Goal: Task Accomplishment & Management: Complete application form

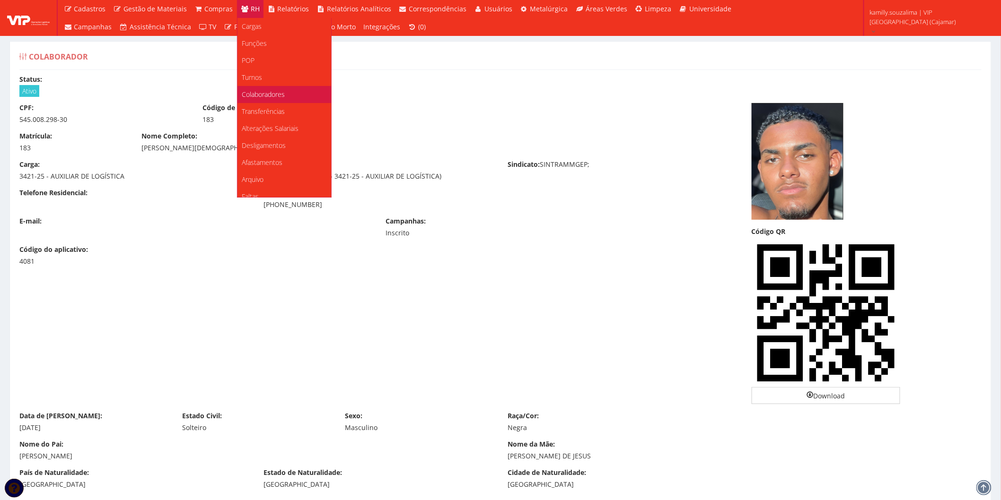
click at [251, 93] on font "Colaboradores" at bounding box center [263, 94] width 43 height 9
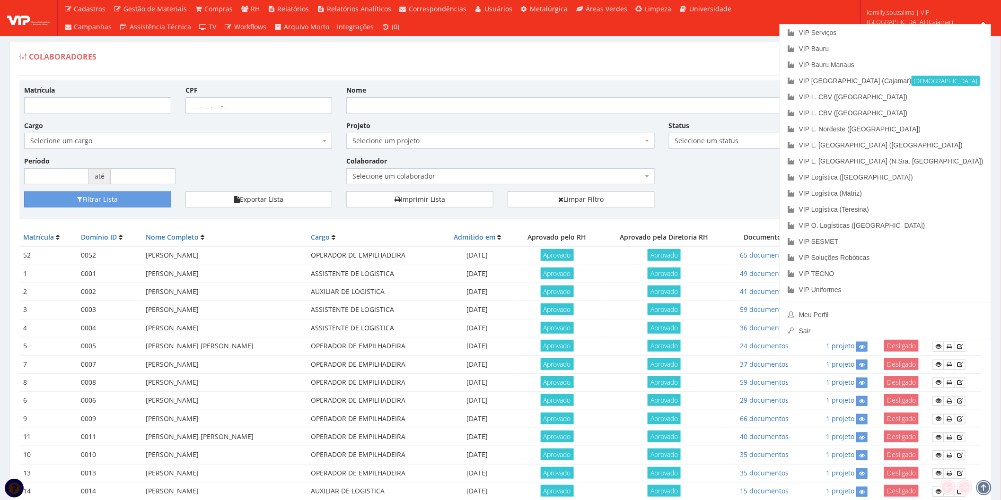
click at [759, 171] on div "Matrícula CPF Nome Cargo Selecione um cargo G1046 D0029 - 4110-05 - AGENTE DE A…" at bounding box center [500, 138] width 966 height 106
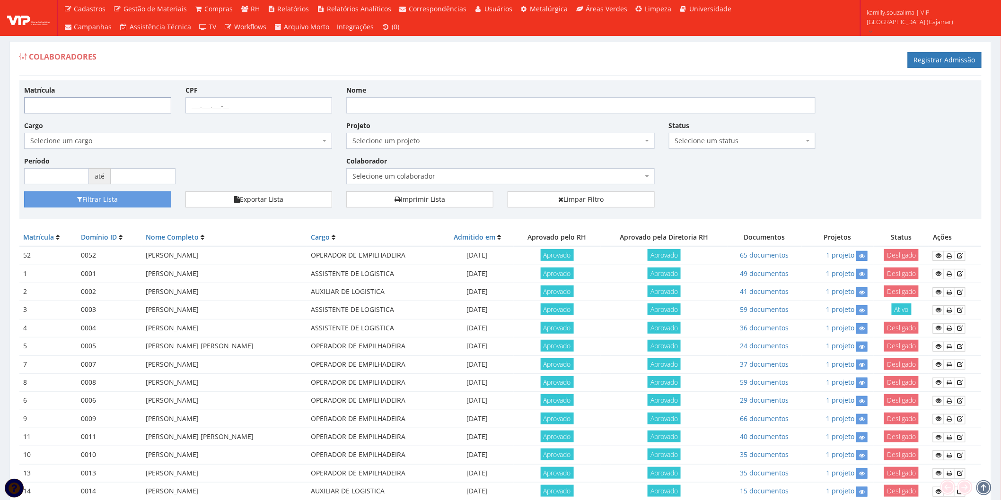
click at [78, 107] on input "Matrícula" at bounding box center [97, 105] width 147 height 16
type input "185"
click at [97, 201] on button "Filtrar Lista" at bounding box center [97, 199] width 147 height 16
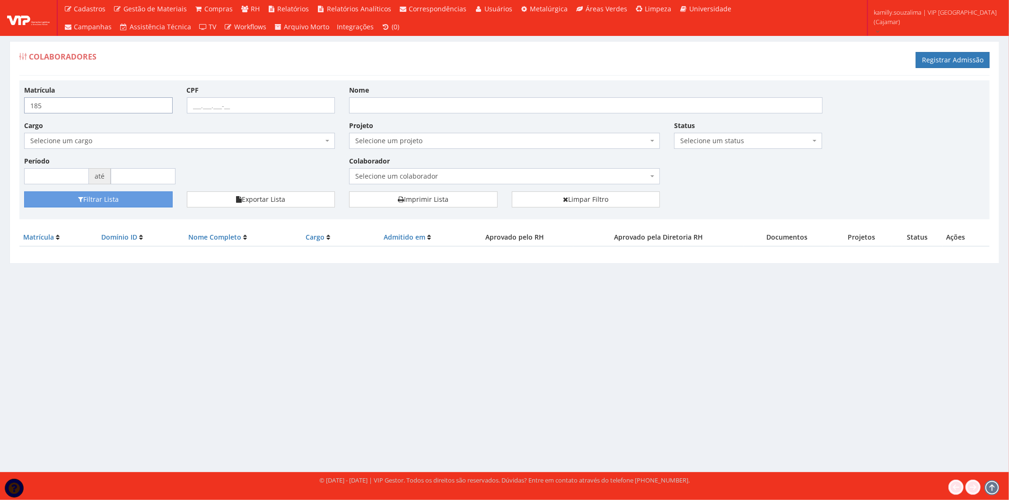
click at [90, 107] on input "185" at bounding box center [98, 105] width 148 height 16
type input "184"
click at [97, 197] on button "Filtrar Lista" at bounding box center [98, 199] width 148 height 16
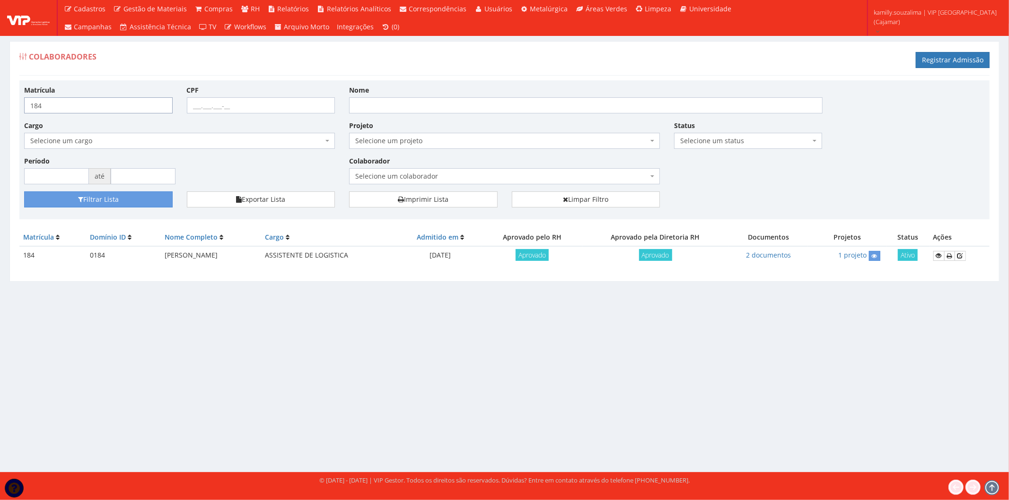
click at [83, 110] on input "184" at bounding box center [98, 105] width 148 height 16
type input "185"
click at [121, 201] on button "Filtrar Lista" at bounding box center [98, 199] width 148 height 16
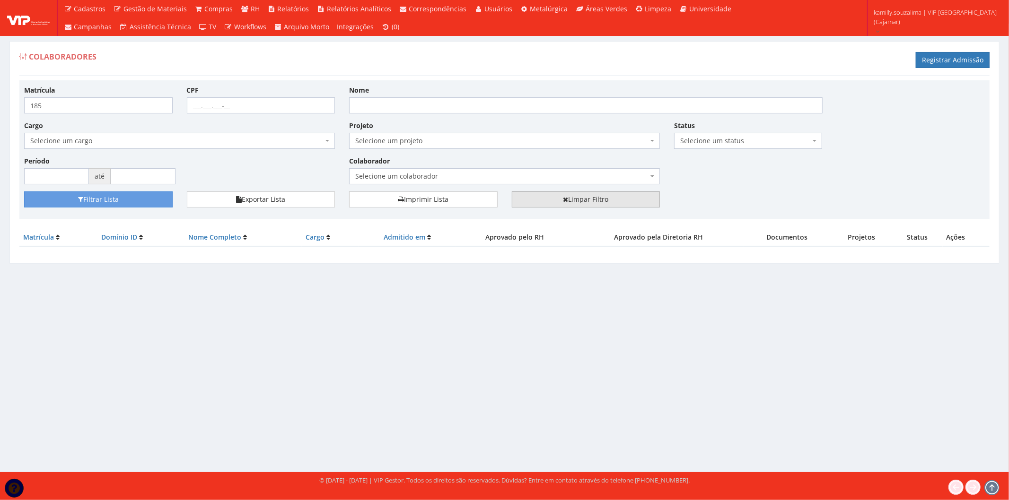
click at [582, 197] on link "Limpar Filtro" at bounding box center [586, 199] width 148 height 16
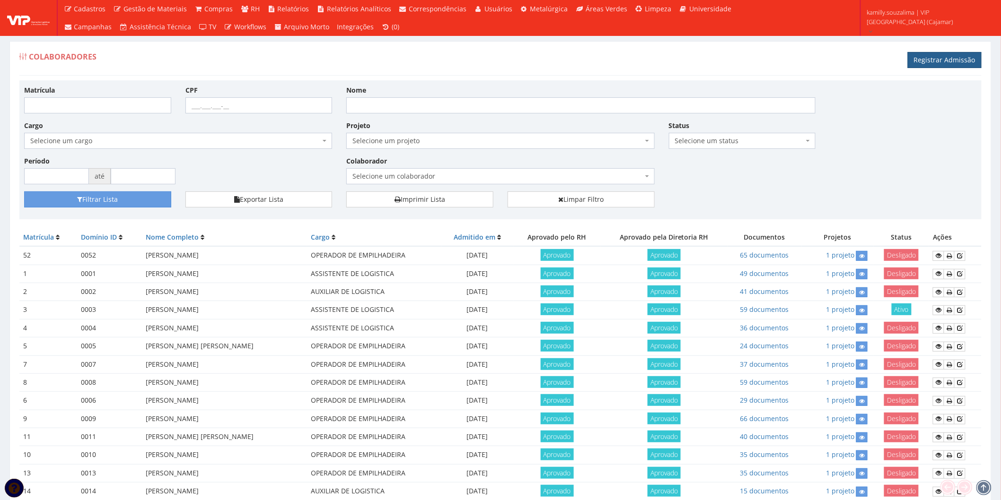
click at [944, 58] on link "Registrar Admissão" at bounding box center [944, 60] width 74 height 16
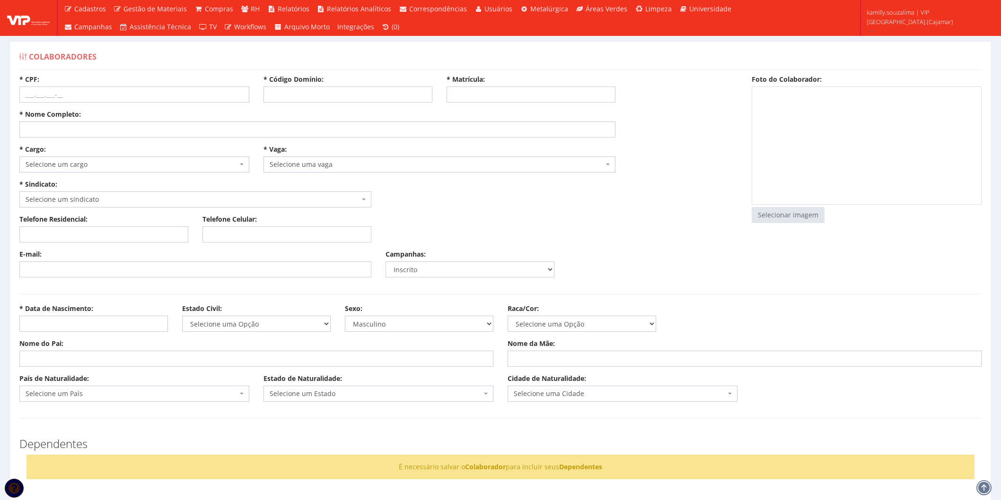
select select
drag, startPoint x: 299, startPoint y: 92, endPoint x: 294, endPoint y: 95, distance: 5.3
click at [300, 93] on input "* Código Domínio:" at bounding box center [347, 95] width 169 height 16
type input "185"
click at [507, 93] on input "* Matrícula:" at bounding box center [530, 95] width 169 height 16
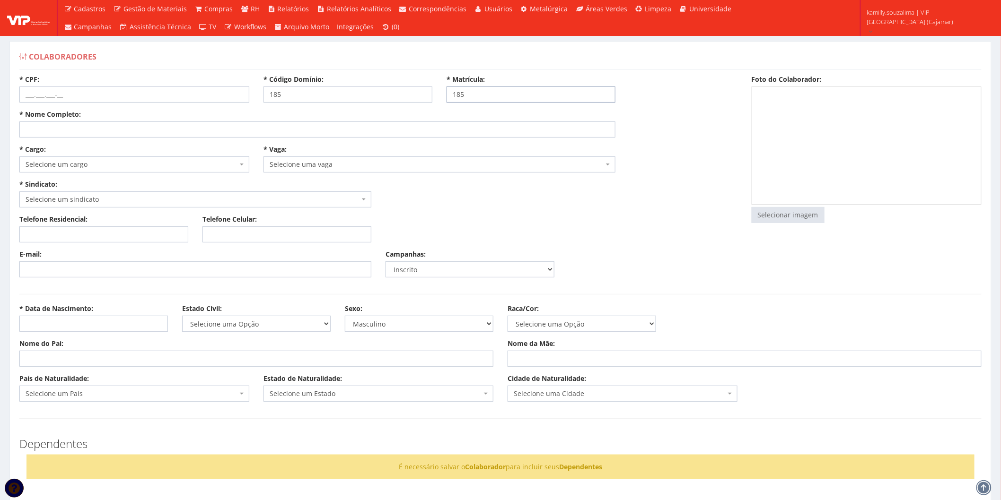
type input "185"
click at [52, 101] on input "* CPF:" at bounding box center [134, 95] width 230 height 16
click at [55, 92] on input "* CPF:" at bounding box center [134, 95] width 230 height 16
type input "553.701.488-21"
click at [131, 137] on input "* Nome Completo:" at bounding box center [317, 130] width 596 height 16
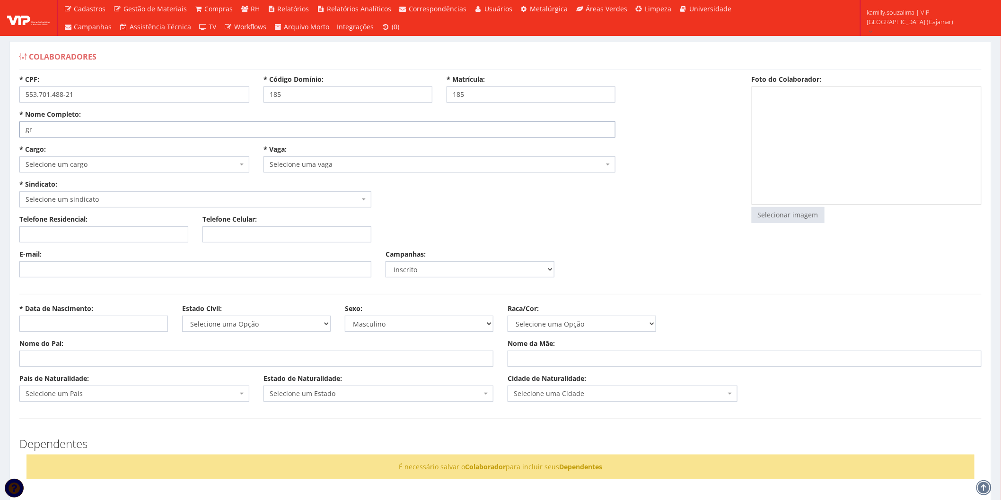
type input "g"
type input "GRAÇA LETICIA FULACHI OLIVEIRA SANTOS PEREIRA"
click at [110, 168] on span "Selecione um cargo" at bounding box center [132, 164] width 212 height 9
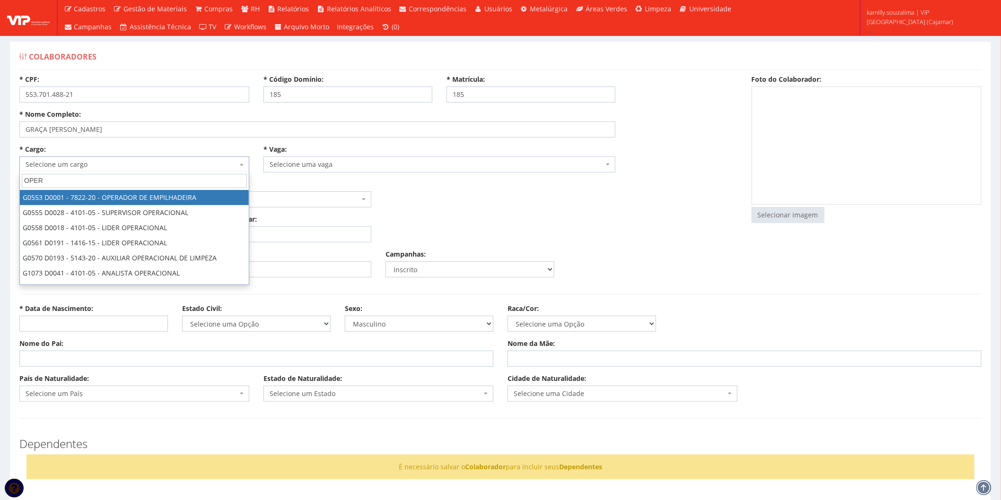
type input "OPER"
select select "553"
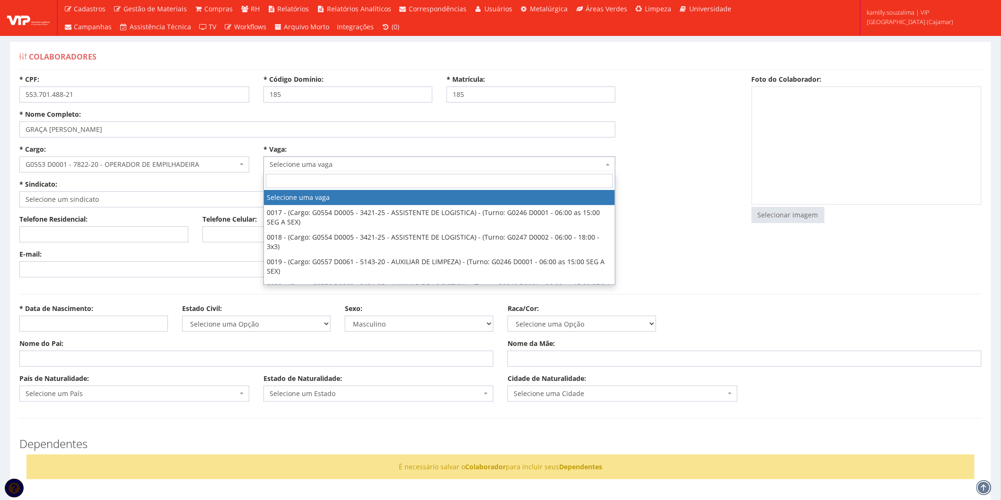
click at [333, 164] on span "Selecione uma vaga" at bounding box center [437, 164] width 334 height 9
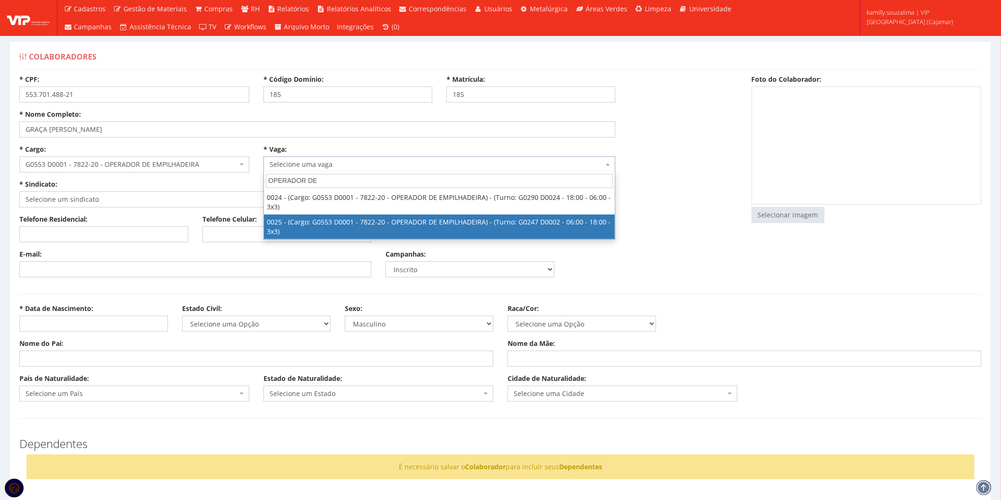
type input "OPERADOR DE"
select select "25"
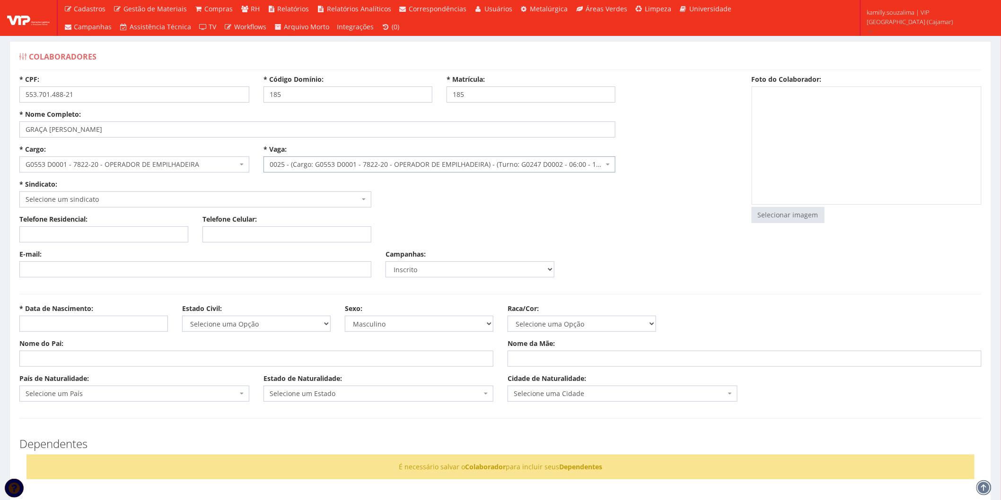
select select "247"
type input "2.305,28"
type input "17,72"
type input "13,29"
type input "260,00"
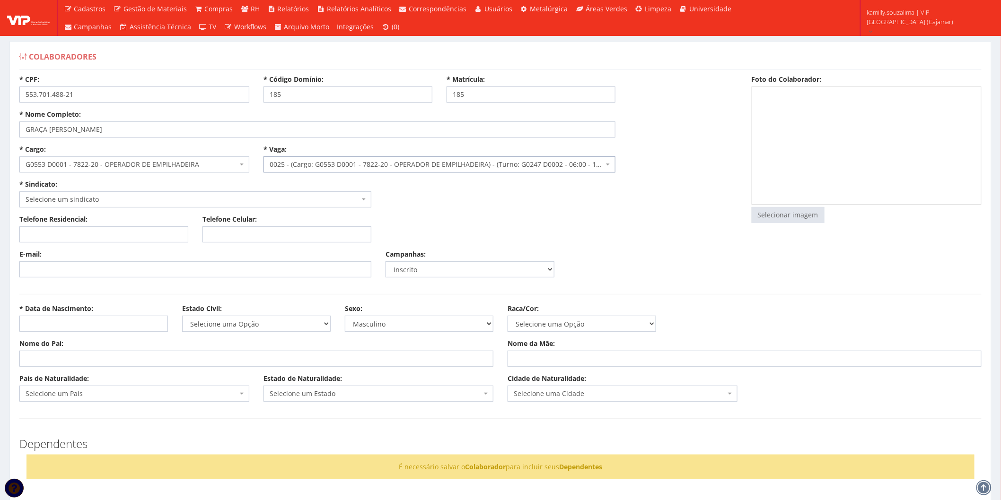
type input "27,82"
select select "230"
click at [206, 195] on span "Selecione um sindicato" at bounding box center [193, 199] width 334 height 9
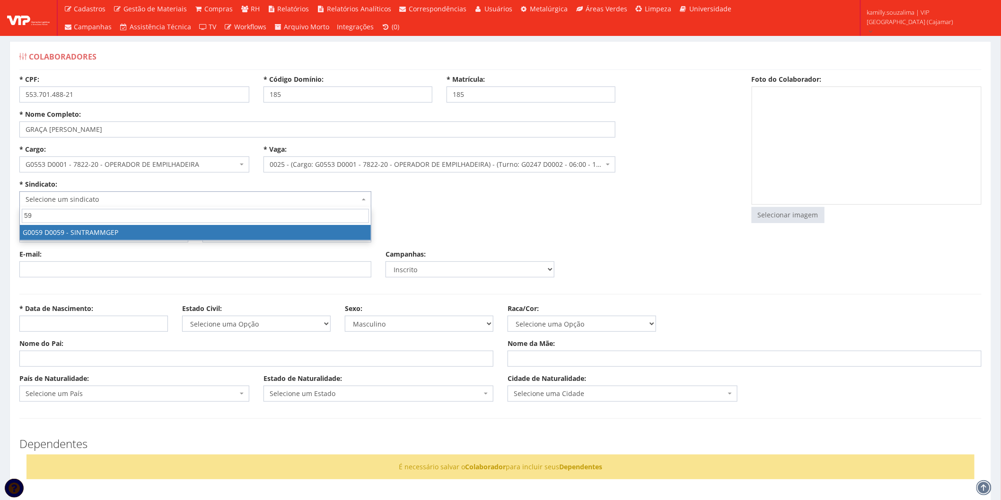
type input "59"
click at [136, 224] on span "59" at bounding box center [195, 216] width 351 height 18
select select "59"
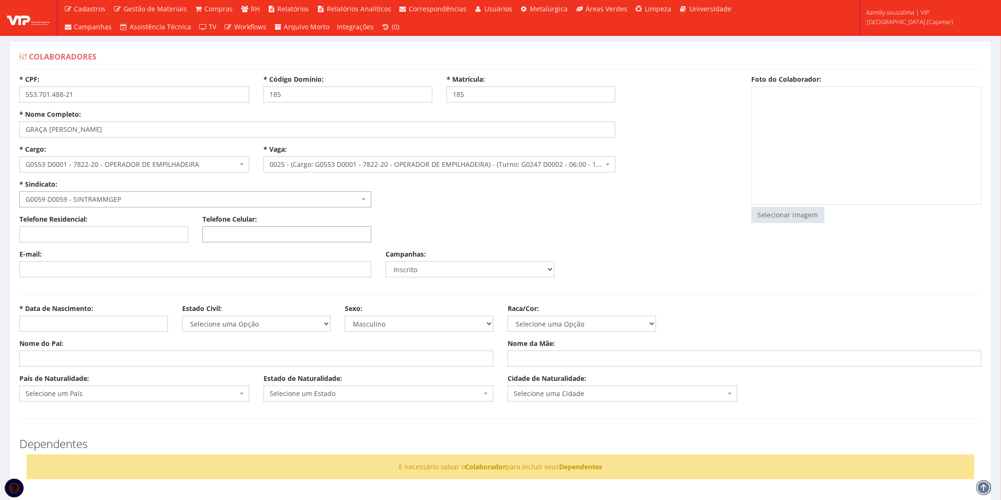
click at [264, 237] on input "Telefone Celular:" at bounding box center [286, 234] width 169 height 16
click at [217, 273] on input "E-mail:" at bounding box center [195, 269] width 352 height 16
drag, startPoint x: 217, startPoint y: 273, endPoint x: 67, endPoint y: 270, distance: 149.9
drag, startPoint x: 67, startPoint y: 270, endPoint x: 244, endPoint y: 242, distance: 179.9
click at [251, 246] on div "Telefone Residencial: Telefone Celular: (00) 94255-2735" at bounding box center [378, 232] width 732 height 35
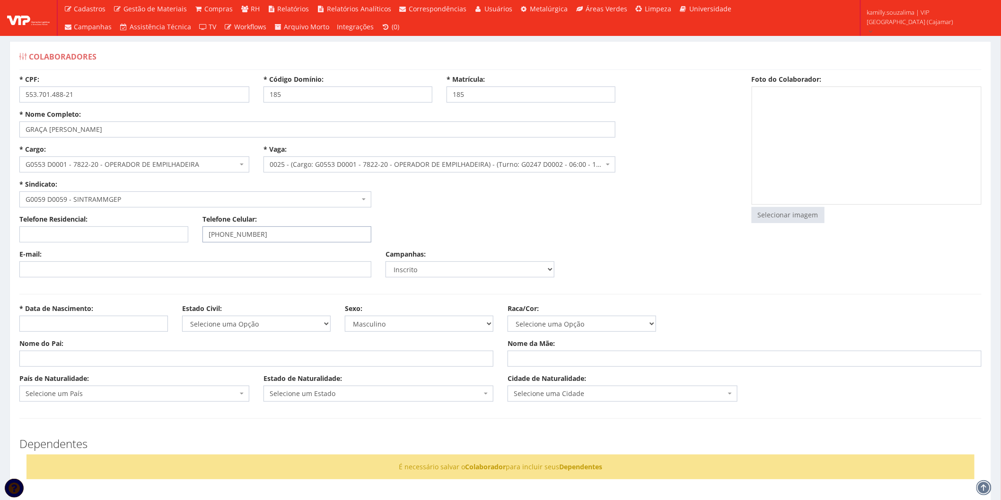
click at [216, 234] on input "(00) 94255-2735" at bounding box center [286, 234] width 169 height 16
type input "(11) 94255-2735"
click at [191, 274] on input "E-mail:" at bounding box center [195, 269] width 352 height 16
paste input "gracaleticia04@icloud.com"
type input "gracaleticia04@icloud.com"
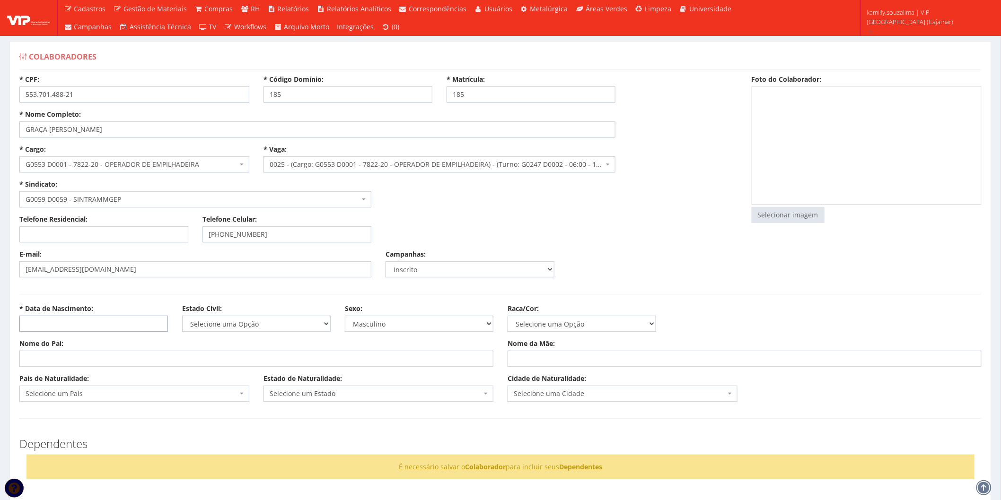
click at [71, 322] on input "* Data de Nascimento:" at bounding box center [93, 324] width 148 height 16
type input "07/06/2004"
click at [228, 328] on select "Selecione uma Opção Solteiro Casado União Estável Divorciado Viúvo Separado" at bounding box center [256, 324] width 148 height 16
select select "solteiro"
click at [182, 316] on select "Selecione uma Opção Solteiro Casado União Estável Divorciado Viúvo Separado" at bounding box center [256, 324] width 148 height 16
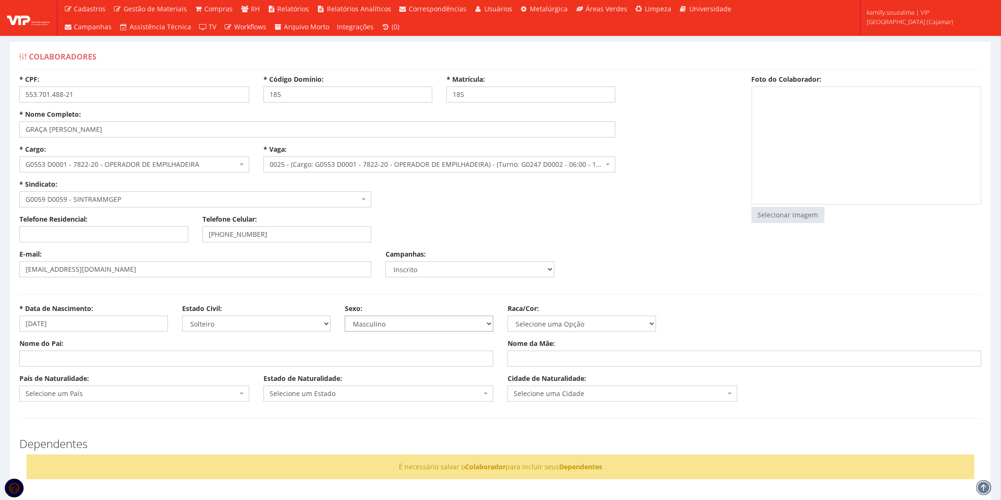
click at [412, 319] on select "Masculino Feminino" at bounding box center [419, 324] width 148 height 16
select select "F"
click at [345, 316] on select "Masculino Feminino" at bounding box center [419, 324] width 148 height 16
click at [555, 329] on select "Selecione uma Opção Não Informada Amarela Branca Parda Negra Indígena" at bounding box center [581, 324] width 148 height 16
select select "branca"
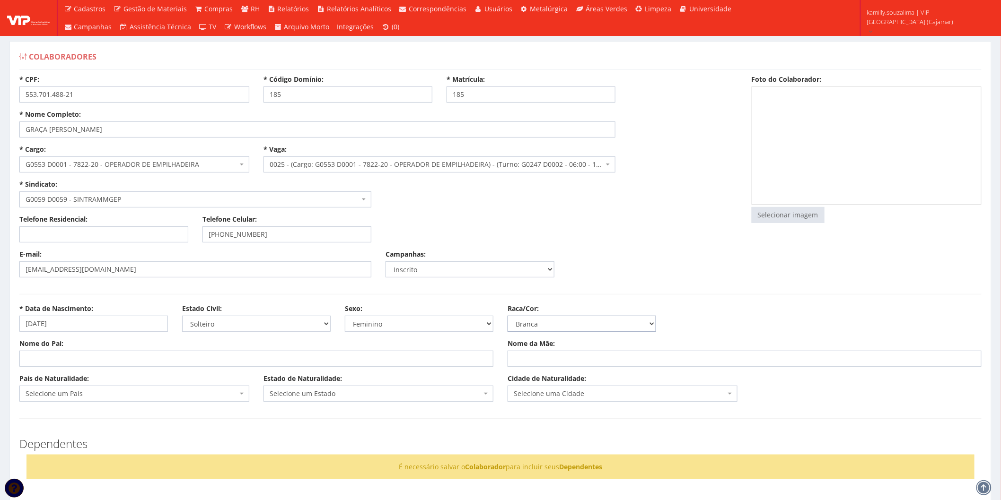
click at [507, 316] on select "Selecione uma Opção Não Informada Amarela Branca Parda Negra Indígena" at bounding box center [581, 324] width 148 height 16
click at [166, 343] on div "Nome do Pai:" at bounding box center [256, 353] width 488 height 28
click at [157, 355] on input "Nome do Pai:" at bounding box center [256, 359] width 474 height 16
click at [88, 363] on input "Nome do Pai:" at bounding box center [256, 359] width 474 height 16
type input "HUGO DOS SANTOS"
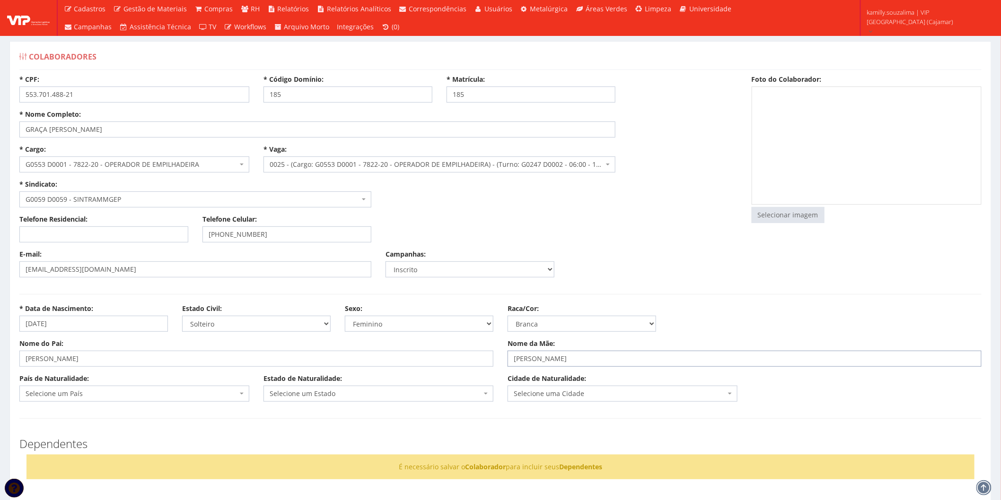
type input "RAQUEL FULACHI DE OLIVEIRA"
click at [72, 396] on span "Selecione um País" at bounding box center [132, 393] width 212 height 9
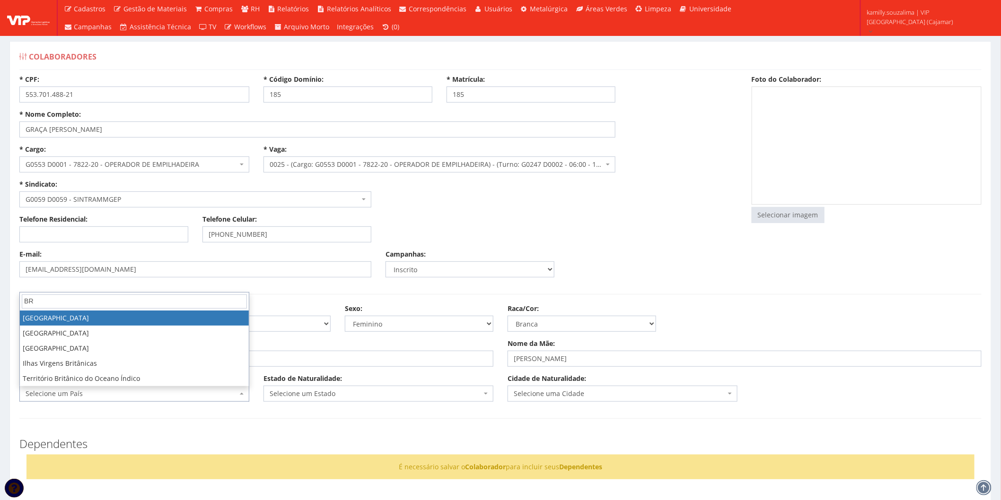
click at [53, 308] on input "BR" at bounding box center [134, 302] width 225 height 14
type input "BR"
drag, startPoint x: 53, startPoint y: 318, endPoint x: 134, endPoint y: 327, distance: 80.9
select select "30"
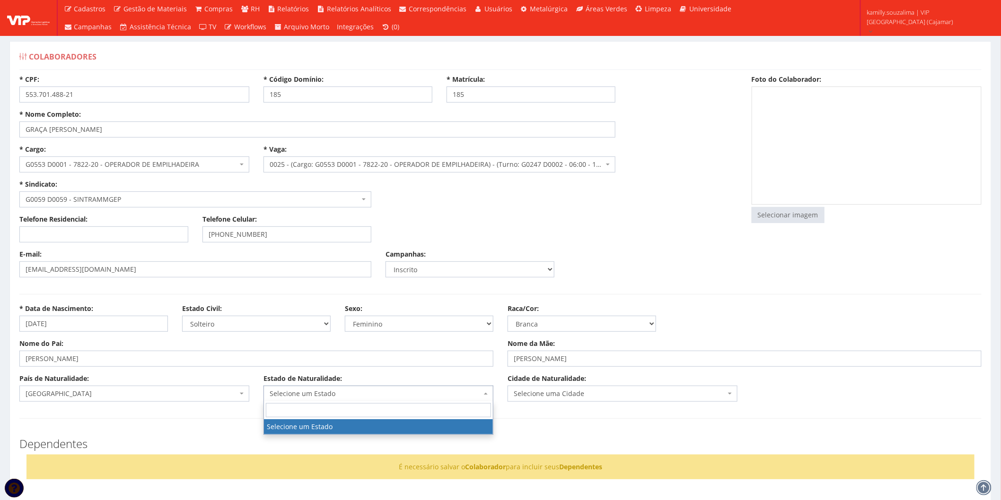
click at [310, 393] on span "Selecione um Estado" at bounding box center [376, 393] width 212 height 9
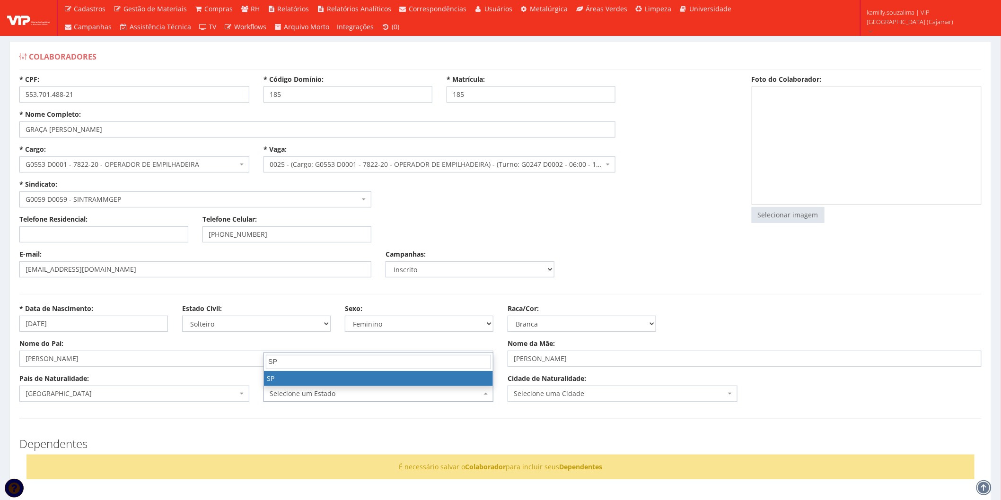
type input "SP"
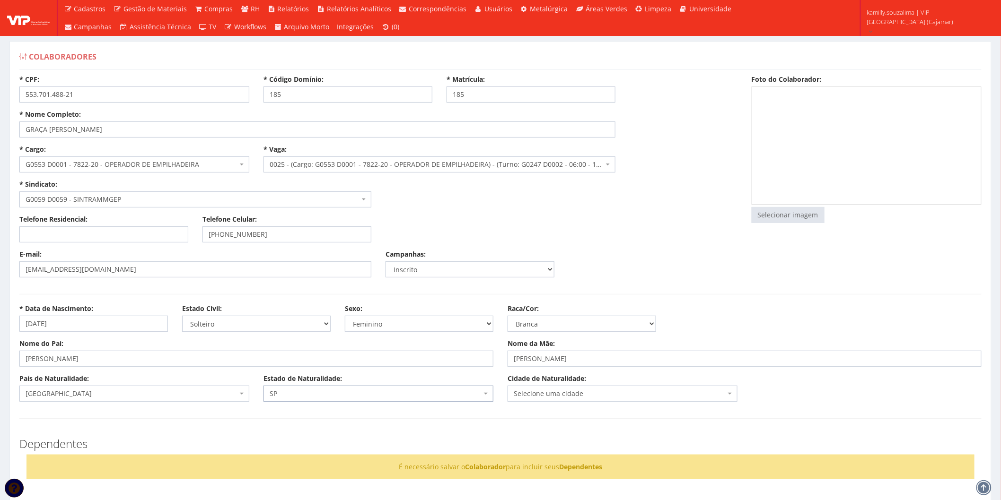
select select "25"
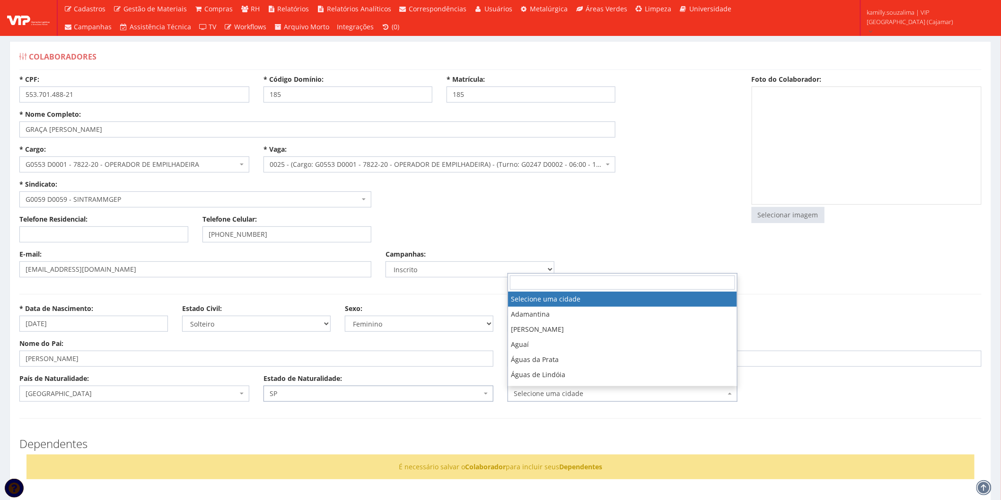
click at [528, 396] on span "Selecione uma cidade" at bounding box center [619, 393] width 212 height 9
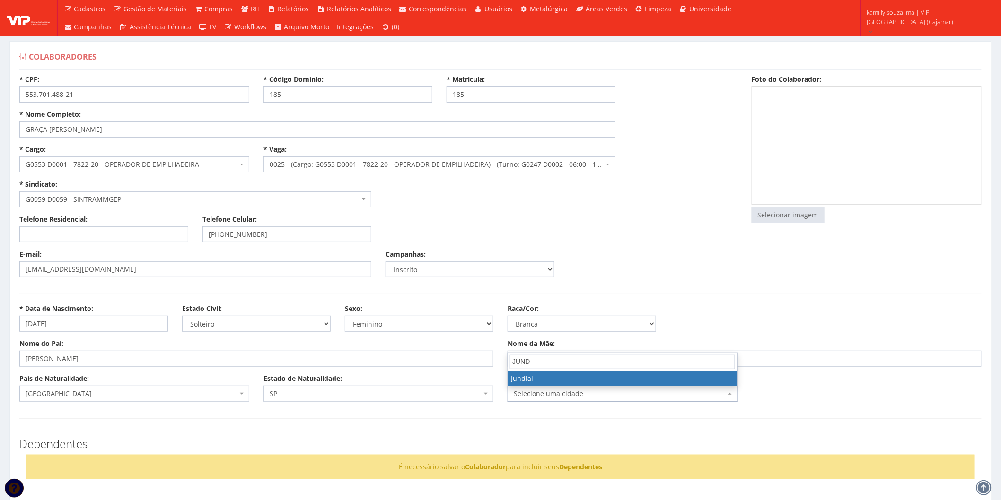
type input "JUND"
select select "5001"
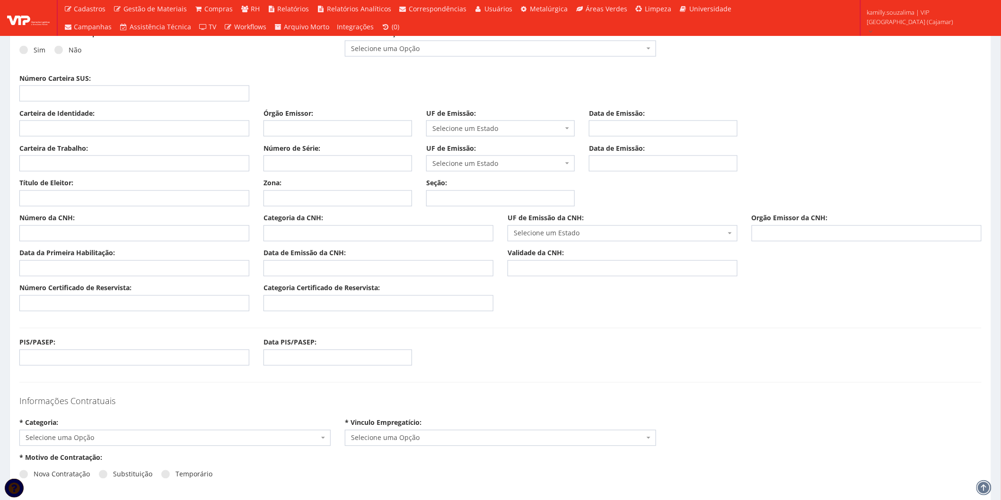
scroll to position [525, 0]
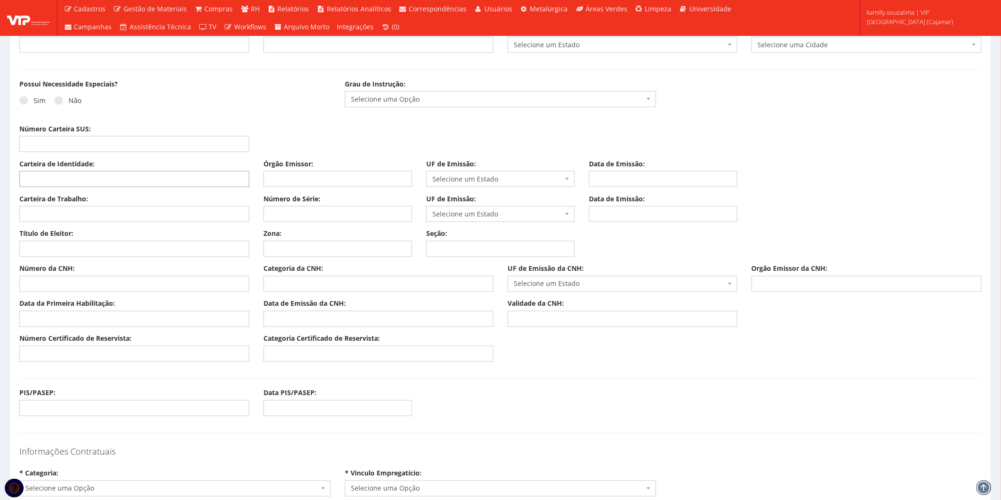
click at [90, 178] on input "Carteira de Identidade:" at bounding box center [134, 179] width 230 height 16
type input "657778692"
click at [341, 179] on input "Órgão Emissor:" at bounding box center [337, 179] width 148 height 16
type input "SSP"
click at [467, 180] on span "Selecione um Estado" at bounding box center [497, 178] width 131 height 9
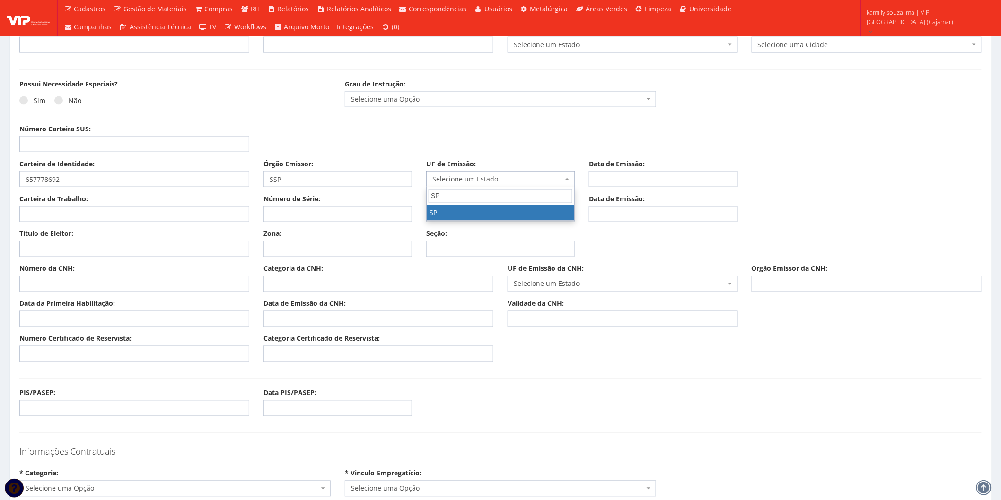
type input "SP"
select select "SP"
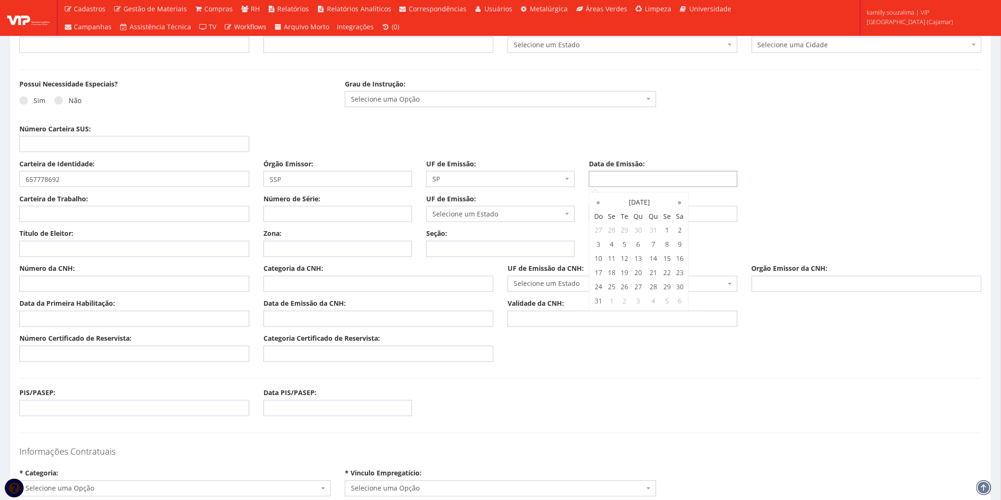
click at [642, 176] on input "Data de Emissão:" at bounding box center [663, 179] width 148 height 16
type input "30/03/2023"
click at [183, 209] on input "Carteira de Trabalho:" at bounding box center [134, 214] width 230 height 16
click at [112, 287] on input "Número da CNH:" at bounding box center [134, 284] width 230 height 16
type input "08189220021"
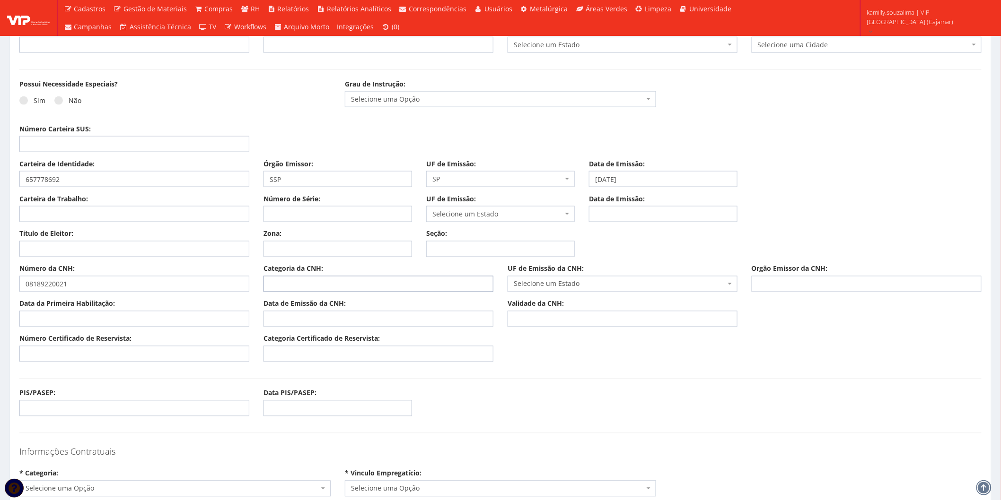
click at [309, 287] on input "Categoria da CNH:" at bounding box center [378, 284] width 230 height 16
type input "AB"
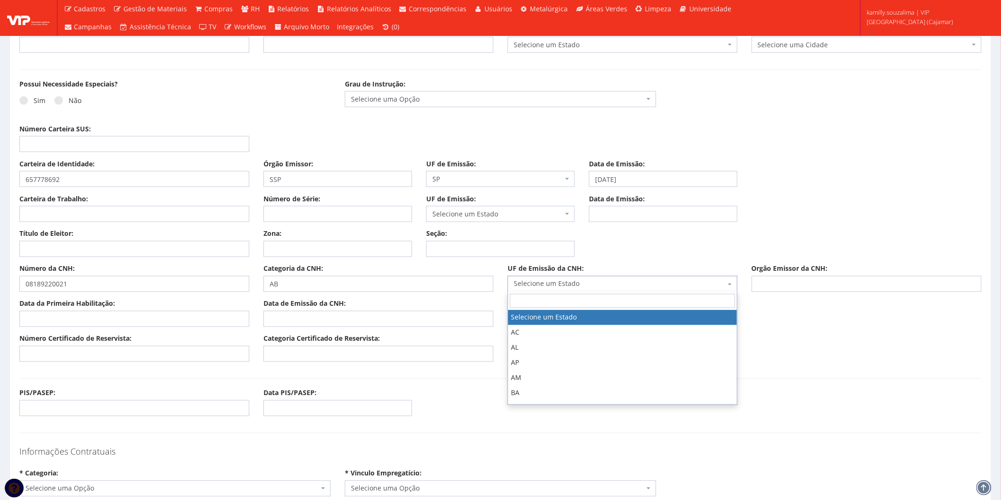
click at [547, 289] on span "Selecione um Estado" at bounding box center [619, 283] width 212 height 9
type input "SP"
select select "SP"
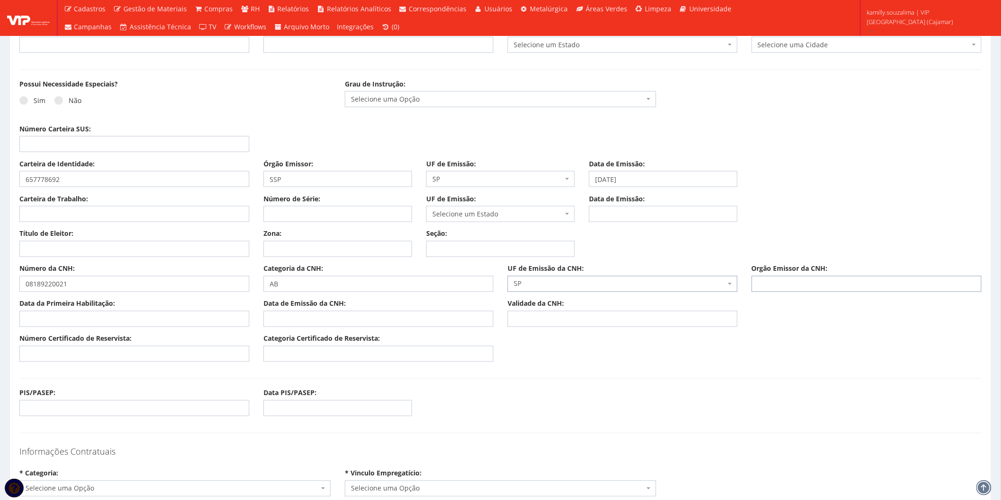
click at [798, 287] on input "Orgão Emissor da CNH:" at bounding box center [866, 284] width 230 height 16
type input "DETRAN"
click at [87, 322] on input "Data da Primeira Habilitação:" at bounding box center [134, 319] width 230 height 16
type input "24/04/2025"
click at [303, 322] on input "Data de Emissão da CNH:" at bounding box center [378, 319] width 230 height 16
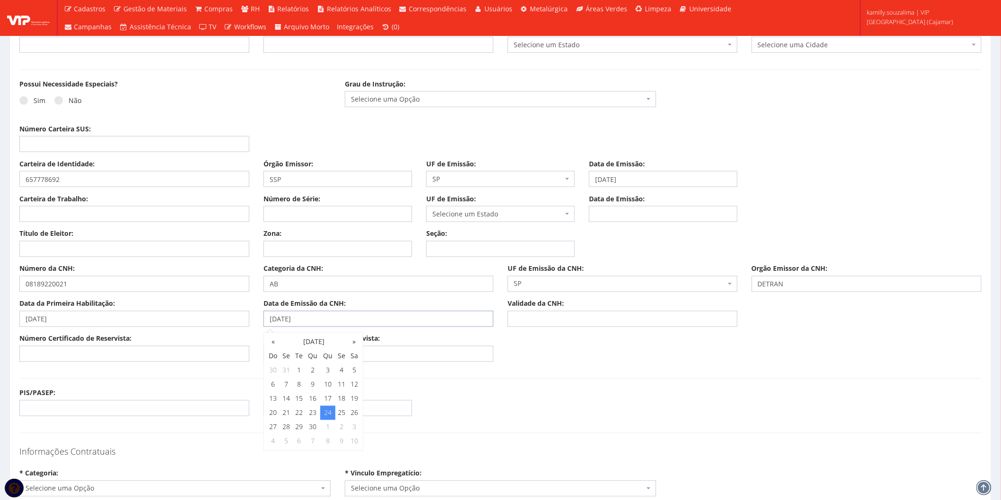
type input "24/04/2025"
click at [540, 320] on input "Validade da CNH:" at bounding box center [622, 319] width 230 height 16
type input "23/04/2026"
click at [221, 356] on input "Número Certificado de Reservista:" at bounding box center [134, 354] width 230 height 16
click at [35, 214] on input "Carteira de Trabalho:" at bounding box center [134, 214] width 230 height 16
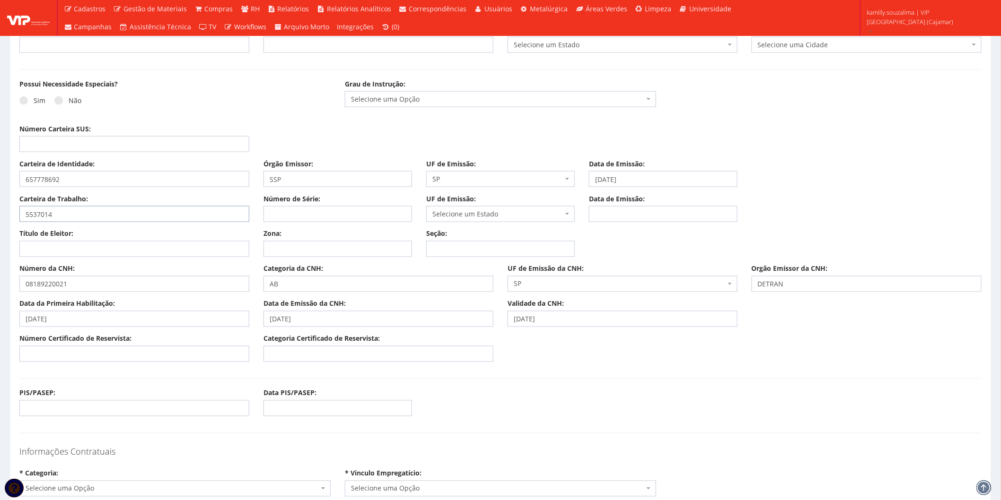
type input "5537014"
click at [311, 218] on input "Número de Série:" at bounding box center [337, 214] width 148 height 16
type input "8821"
click at [479, 211] on span "Selecione um Estado" at bounding box center [500, 214] width 148 height 16
type input "SP"
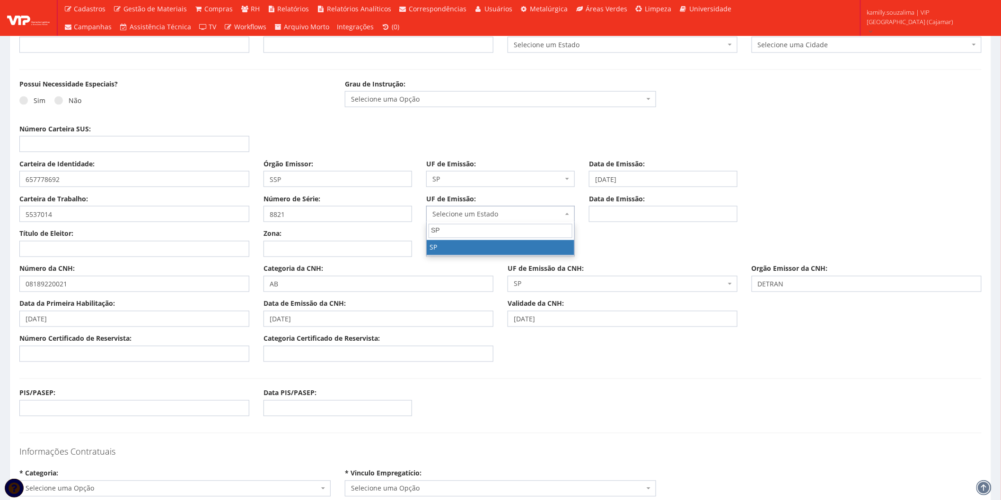
drag, startPoint x: 474, startPoint y: 246, endPoint x: 594, endPoint y: 220, distance: 122.4
select select "SP"
click at [655, 217] on input "Data de Emissão:" at bounding box center [663, 214] width 148 height 16
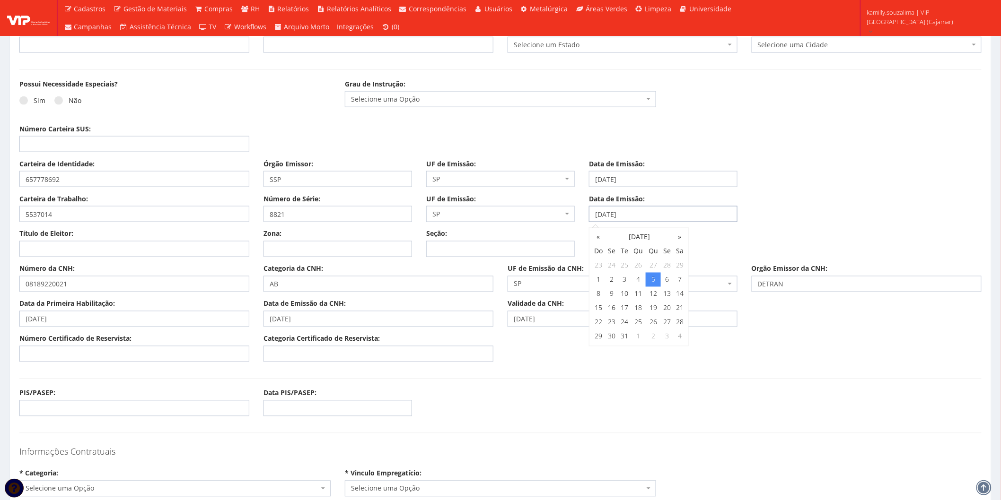
type input "05/03/2020"
click at [93, 253] on input "Título de Eleitor:" at bounding box center [134, 249] width 230 height 16
click at [110, 241] on input "Título de Eleitor:" at bounding box center [134, 249] width 230 height 16
type input "483419820167"
click at [287, 244] on input "Zona:" at bounding box center [337, 249] width 148 height 16
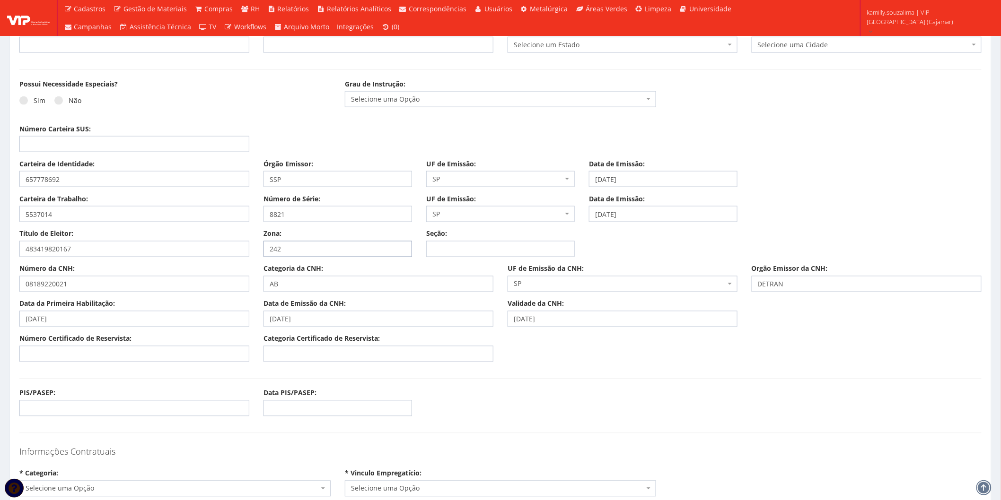
type input "242"
click at [451, 249] on input "Seção:" at bounding box center [500, 249] width 148 height 16
type input "0182"
click at [55, 357] on input "Número Certificado de Reservista:" at bounding box center [134, 354] width 230 height 16
click at [94, 348] on input "Número Certificado de Reservista:" at bounding box center [134, 354] width 230 height 16
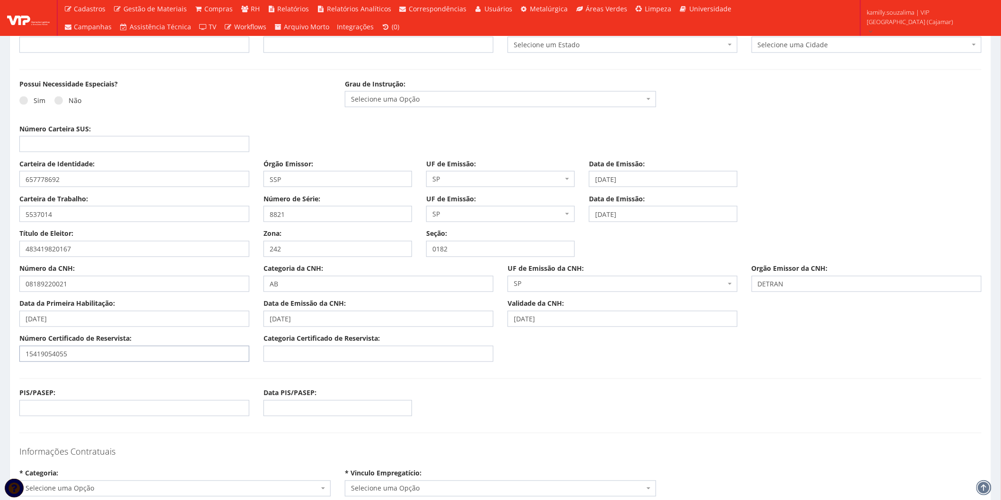
type input "15419054055"
click at [298, 357] on input "Categoria Certificado de Reservista:" at bounding box center [378, 354] width 230 height 16
type input "CDI"
click at [121, 349] on div "Número Certificado de Reservista: 15419054055" at bounding box center [134, 348] width 244 height 28
drag, startPoint x: 92, startPoint y: 353, endPoint x: -17, endPoint y: 356, distance: 108.8
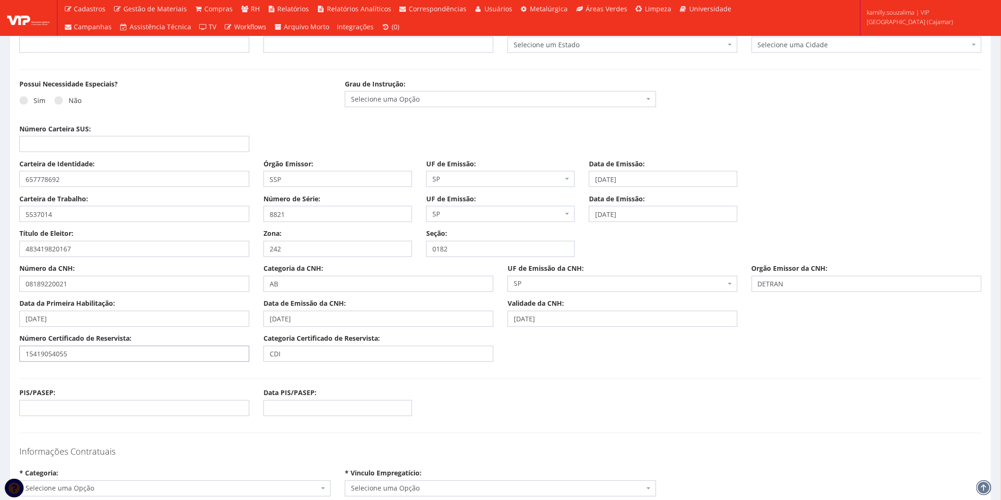
click at [80, 409] on input "PIS/PASEP:" at bounding box center [134, 408] width 230 height 16
paste input "15419054055"
type input "15419054055"
drag, startPoint x: 84, startPoint y: 351, endPoint x: -35, endPoint y: 362, distance: 119.7
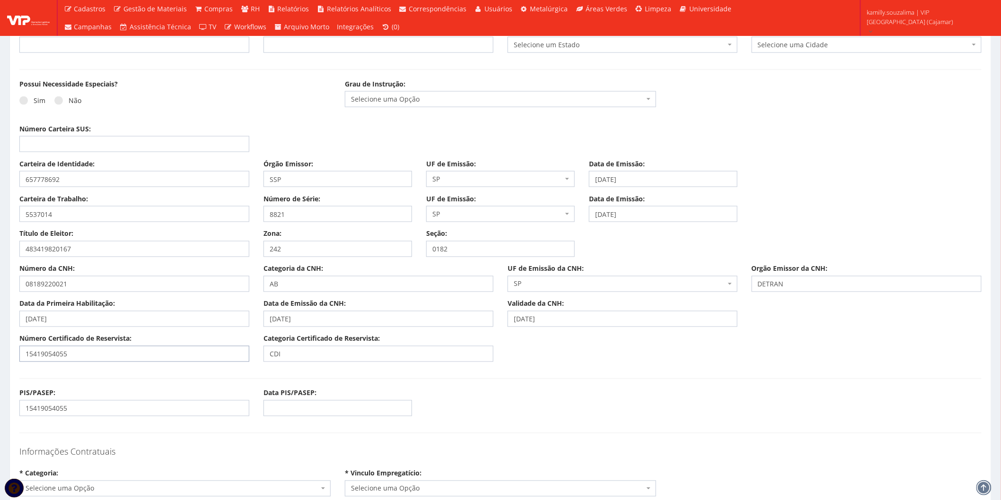
click at [92, 145] on input "Número Carteira SUS:" at bounding box center [134, 144] width 230 height 16
type input "702906569963670"
drag, startPoint x: 299, startPoint y: 357, endPoint x: 241, endPoint y: 353, distance: 57.9
click at [242, 353] on div "Número Certificado de Reservista: Categoria Certificado de Reservista: CDI" at bounding box center [500, 351] width 976 height 35
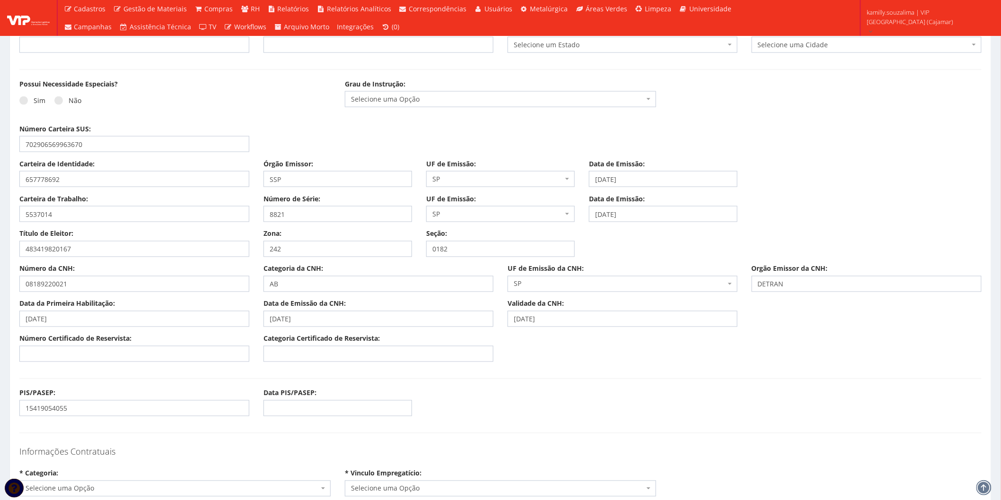
drag, startPoint x: 470, startPoint y: 396, endPoint x: 447, endPoint y: 386, distance: 25.2
click at [471, 396] on div "PIS/PASEP: 15419054055 Data PIS/PASEP:" at bounding box center [500, 406] width 976 height 35
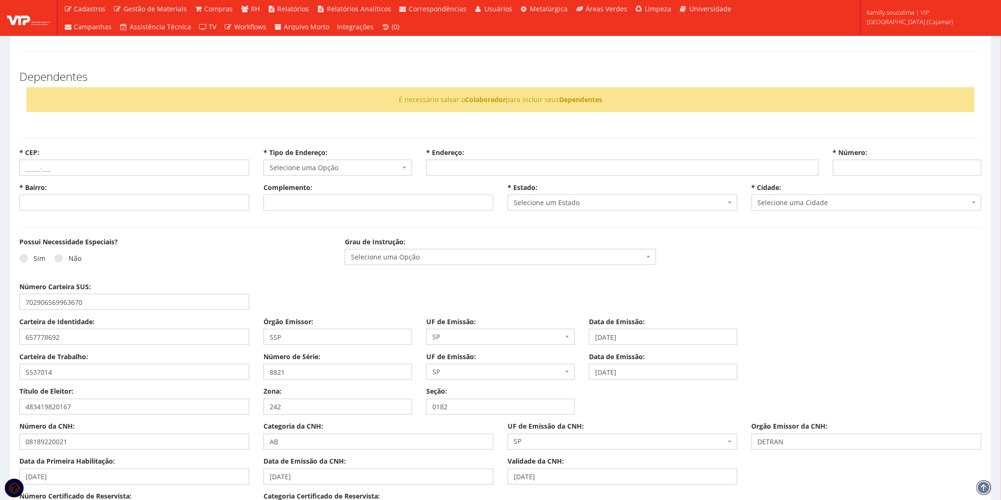
click at [421, 257] on span "Selecione uma Opção" at bounding box center [497, 256] width 293 height 9
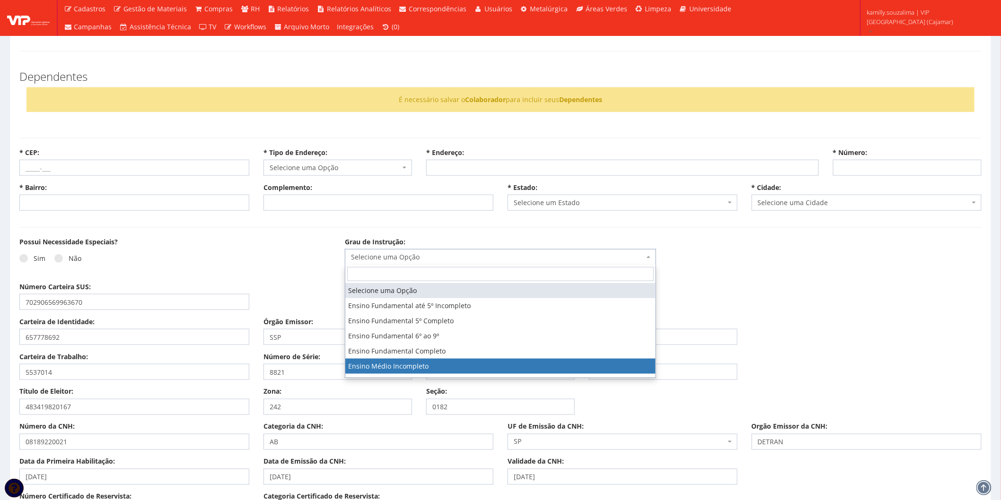
scroll to position [52, 0]
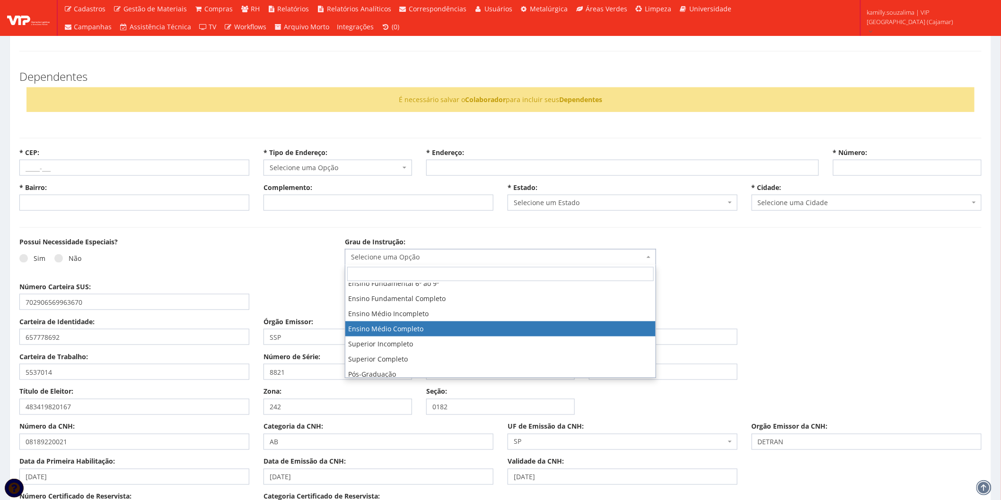
select select "ensino_medio_completo"
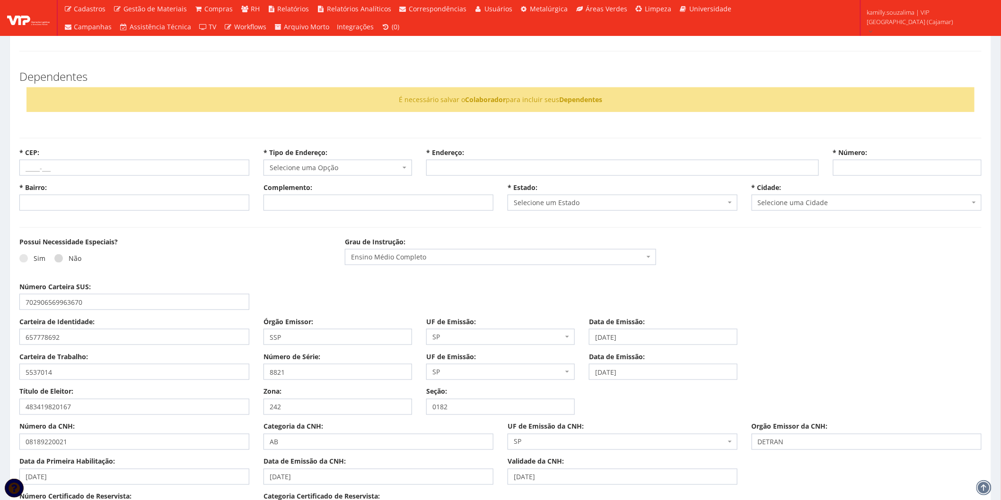
click at [60, 261] on span at bounding box center [58, 258] width 9 height 9
click at [40, 261] on input "Não" at bounding box center [37, 259] width 6 height 6
radio input "true"
click at [129, 166] on input "* CEP:" at bounding box center [134, 168] width 230 height 16
paste input "06526-060"
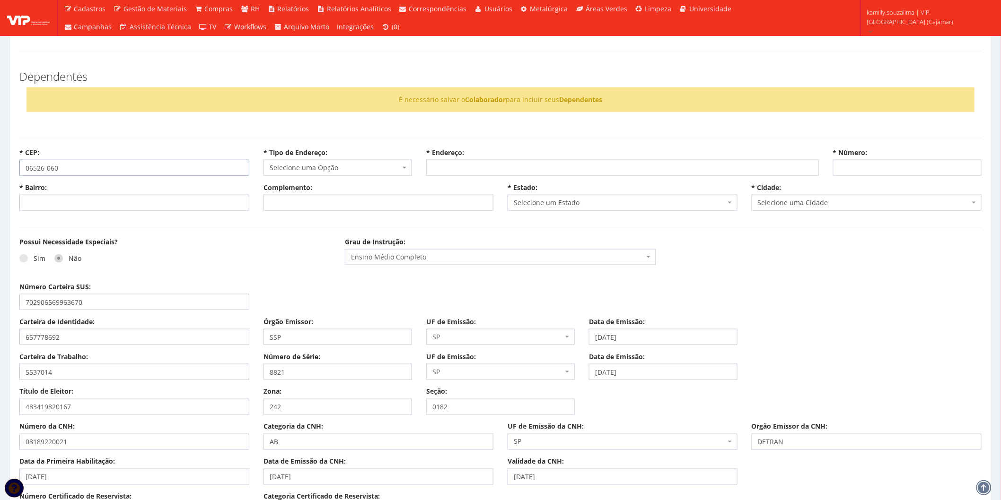
type input "06526-060"
select select
type input "Carregando..."
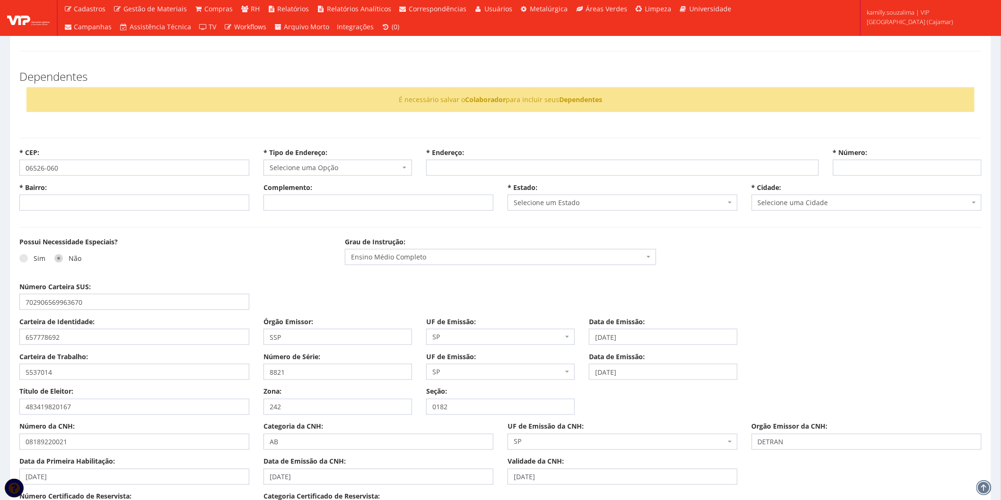
select select
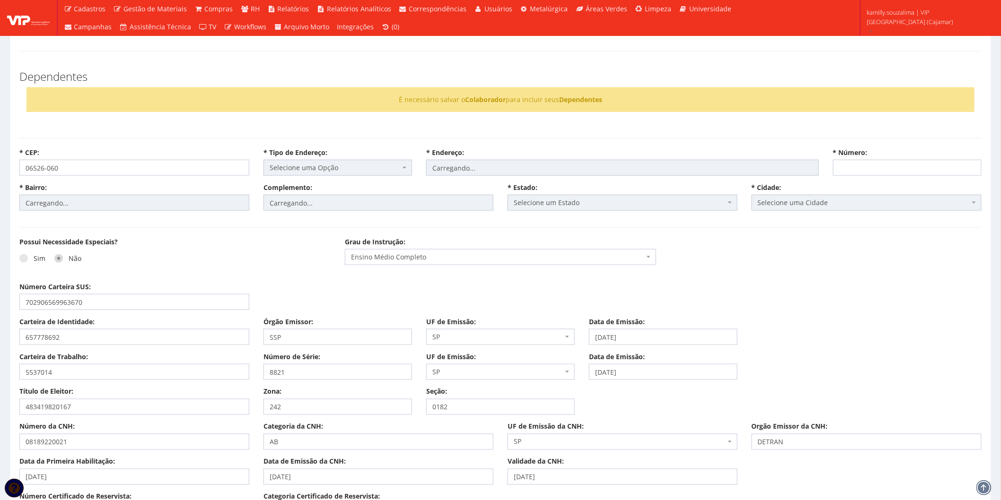
click at [254, 238] on div "Possui Necessidade Especiais? Sim Não" at bounding box center [174, 256] width 325 height 38
select select "rua"
type input "dos Bem-Te-Vis"
type input "Chácara das Garças"
select select "25"
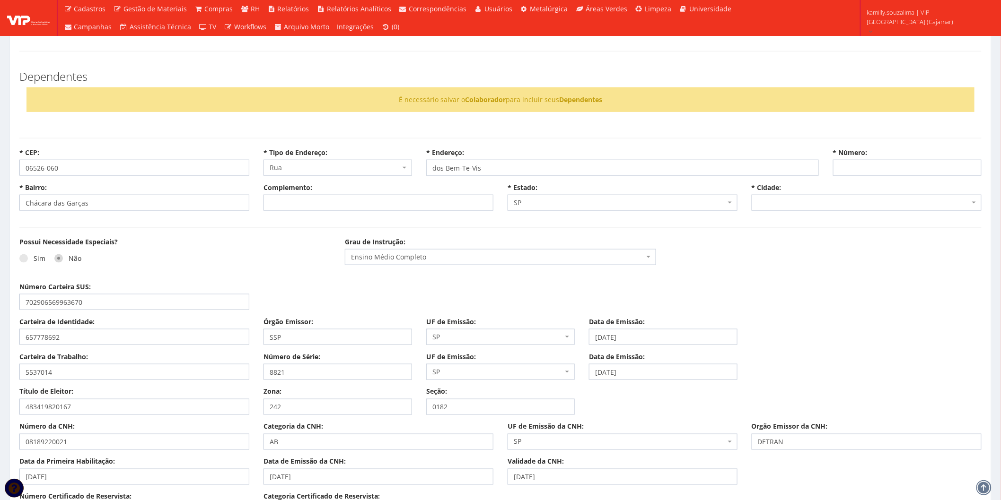
select select "5240"
click at [905, 173] on input "* Número:" at bounding box center [907, 168] width 148 height 16
type input "41"
click at [812, 277] on div "Possui Necessidade Especiais? Sim Não Grau de Instrução: Selecione uma Opção En…" at bounding box center [500, 259] width 976 height 45
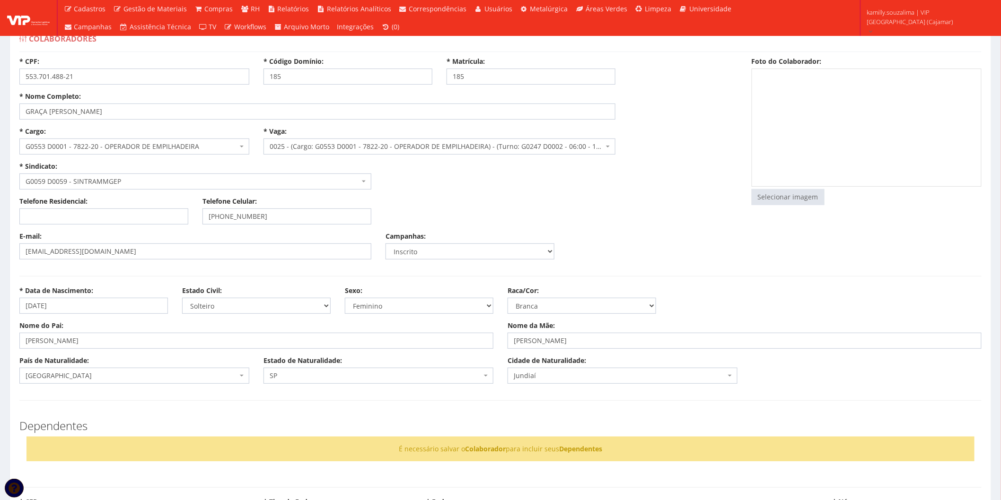
scroll to position [0, 0]
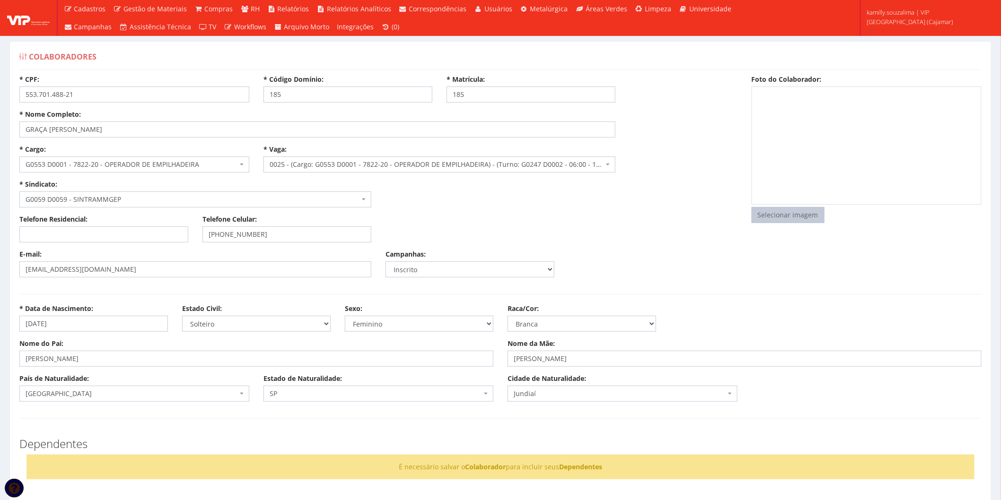
click at [777, 215] on input "file" at bounding box center [788, 215] width 72 height 15
type input "C:\fakepath\Captura de tela 2025-08-12 131912.png"
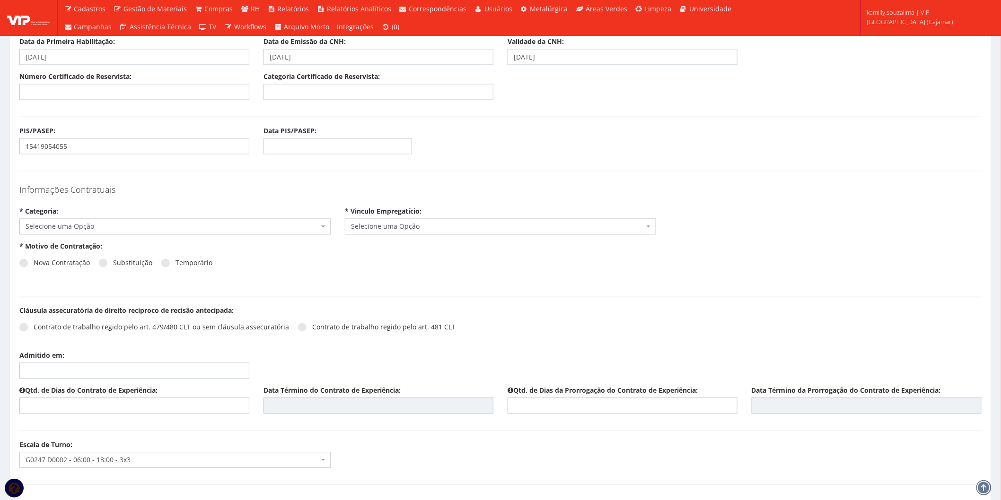
scroll to position [893, 0]
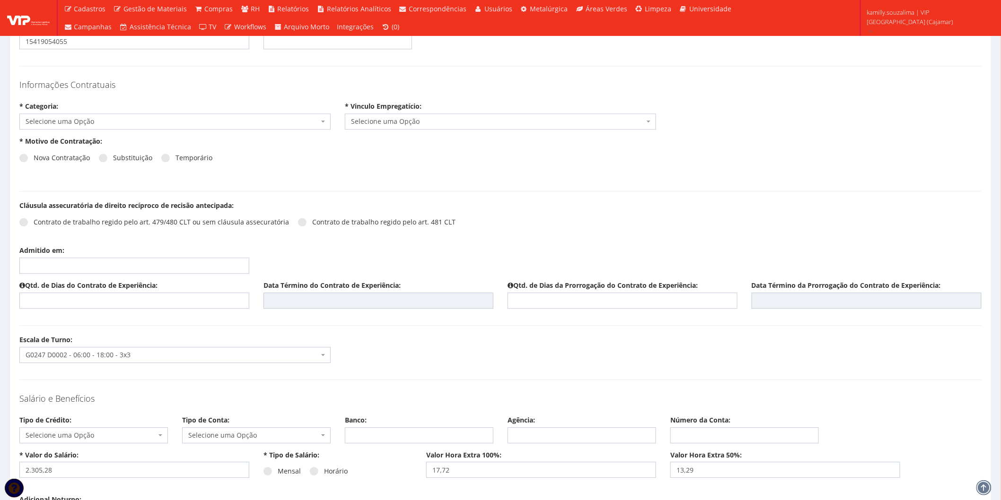
click at [195, 119] on span "Selecione uma Opção" at bounding box center [172, 121] width 293 height 9
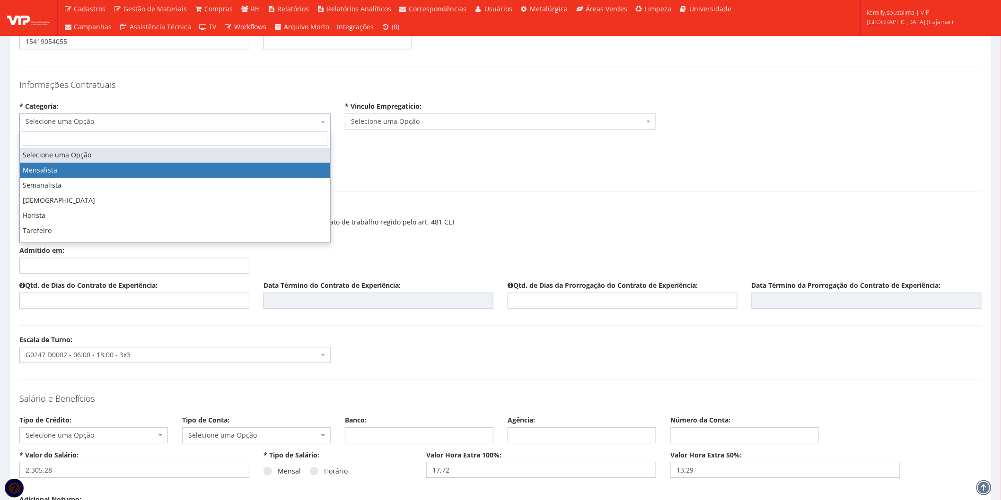
select select "mensalista"
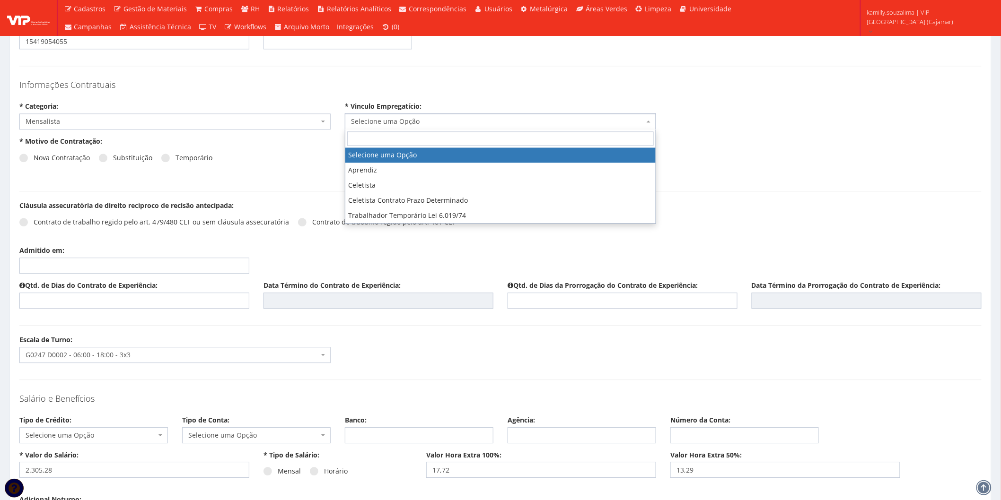
click at [428, 120] on span "Selecione uma Opção" at bounding box center [497, 121] width 293 height 9
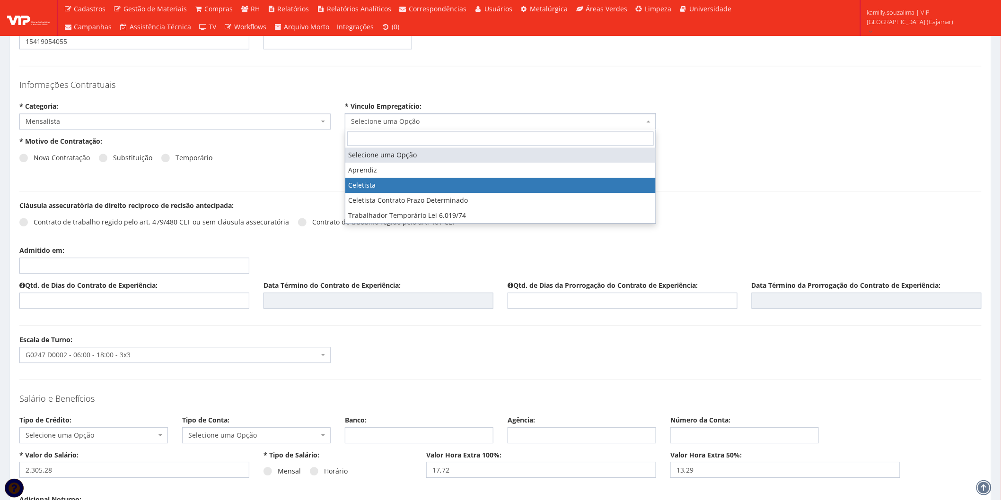
select select "celetista"
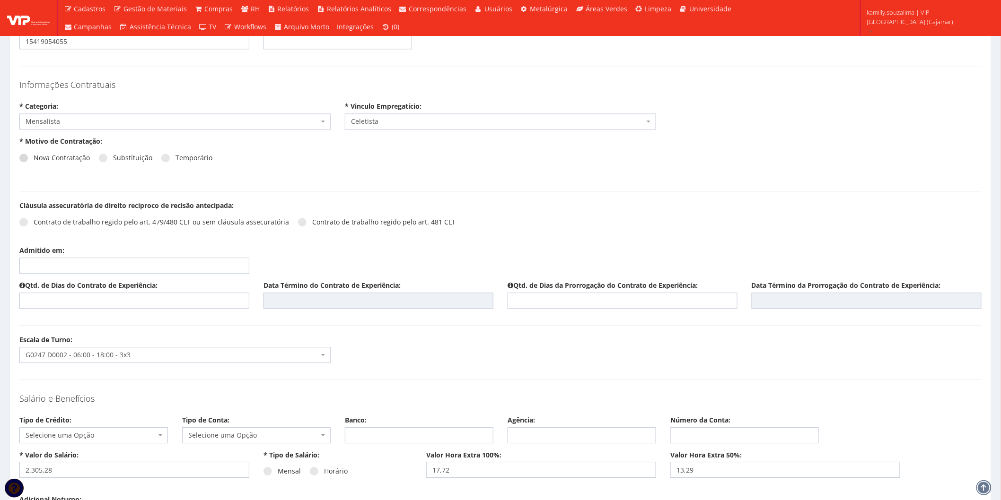
click at [26, 157] on span at bounding box center [23, 158] width 9 height 9
click at [34, 157] on input "Nova Contratação" at bounding box center [37, 158] width 6 height 6
radio input "true"
click at [22, 223] on span at bounding box center [23, 222] width 9 height 9
click at [34, 223] on input "Contrato de trabalho regido pelo art. 479/480 CLT ou sem cláusula assecuratória" at bounding box center [37, 222] width 6 height 6
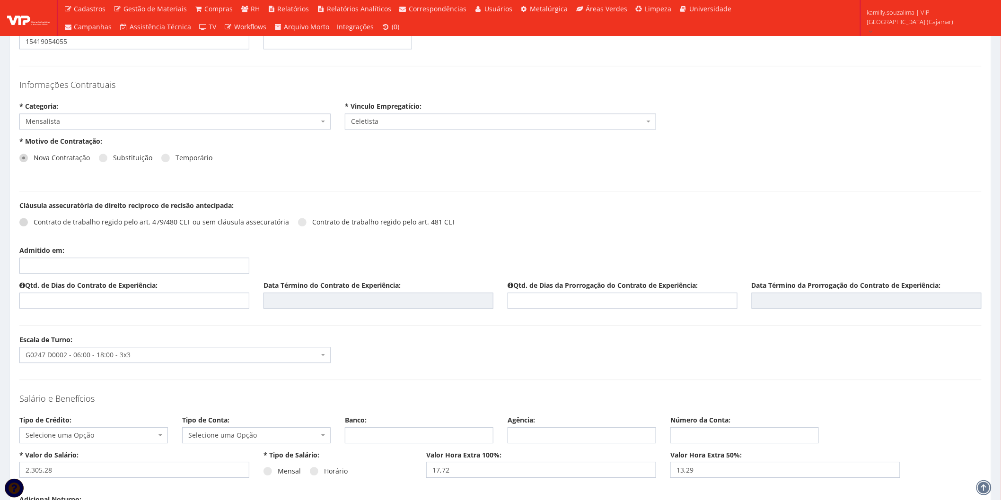
radio input "true"
click at [119, 268] on input "Admitido em:" at bounding box center [134, 266] width 230 height 16
click at [42, 358] on td "18" at bounding box center [41, 360] width 13 height 14
type input "18/08/2025"
drag, startPoint x: 235, startPoint y: 301, endPoint x: 234, endPoint y: 295, distance: 6.2
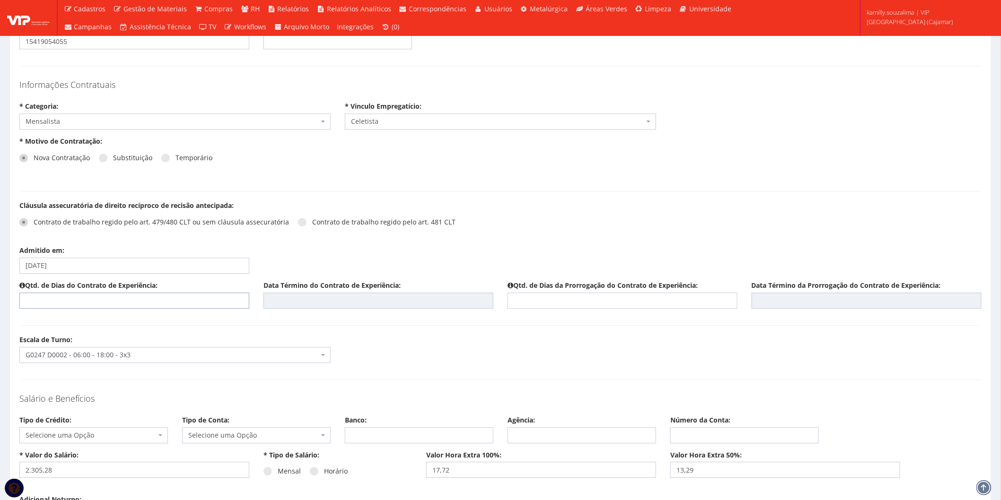
click at [235, 301] on input "text" at bounding box center [134, 301] width 230 height 16
type input "45"
type input "01/10/2025"
click at [566, 298] on input "text" at bounding box center [622, 301] width 230 height 16
type input "45"
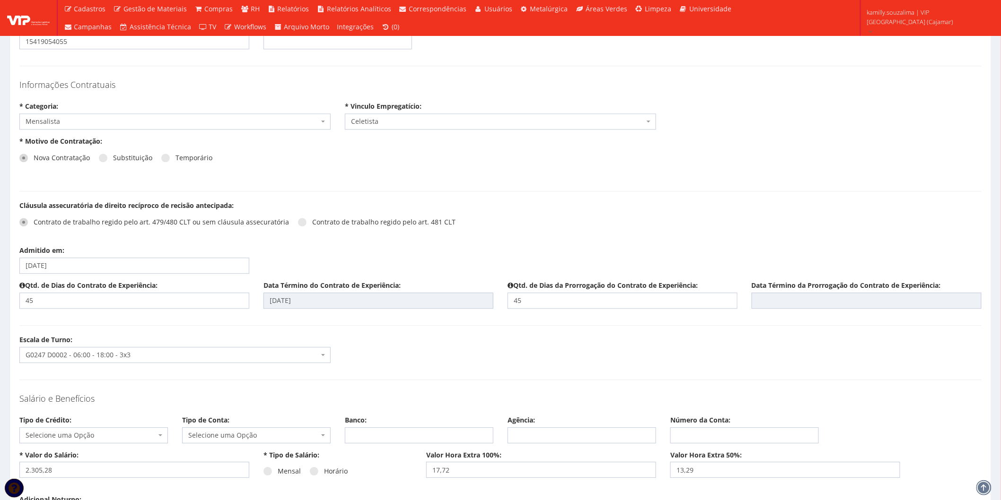
type input "15/11/2025"
click at [539, 326] on form "* CPF: 553.701.488-21 * Código Domínio: 185 * Matrícula: 185 * Nome Completo: G…" at bounding box center [500, 465] width 962 height 2567
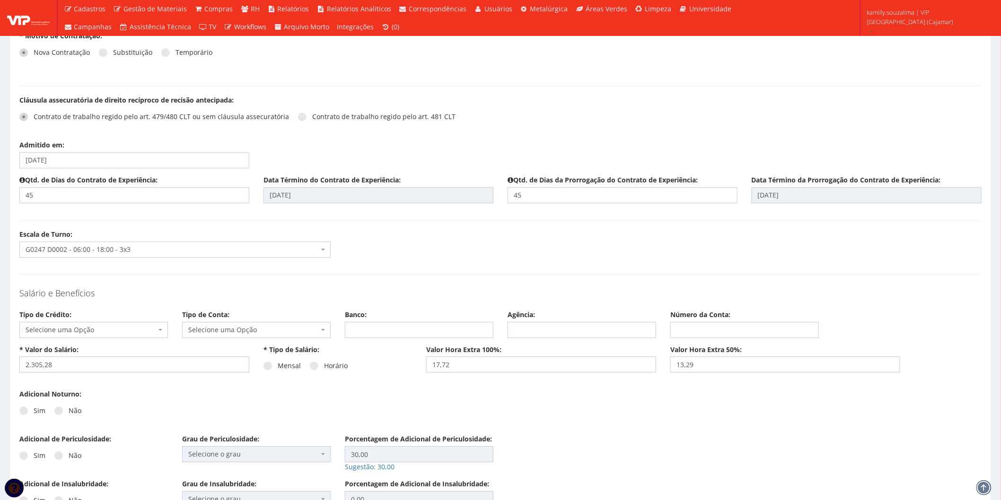
click at [84, 323] on span "Selecione uma Opção" at bounding box center [93, 330] width 148 height 16
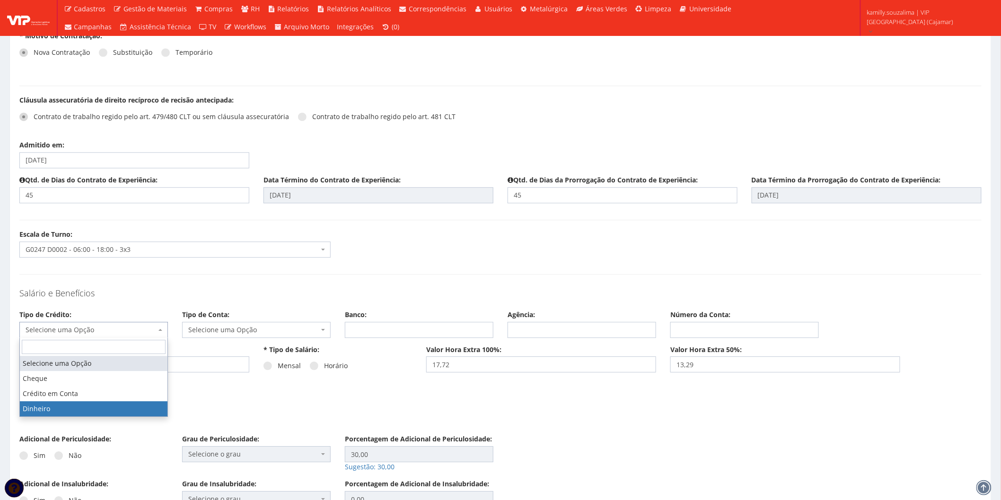
select select "dinheiro"
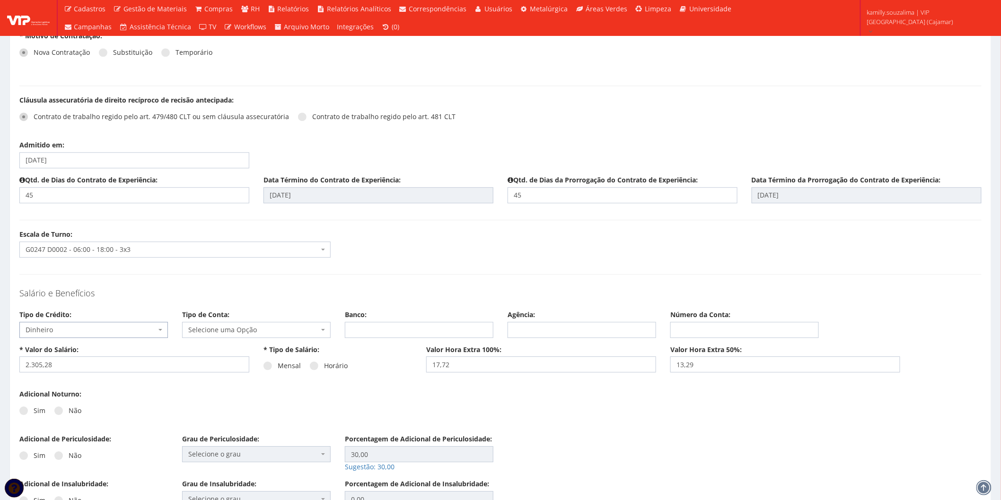
click at [297, 324] on span "Selecione uma Opção" at bounding box center [256, 330] width 148 height 16
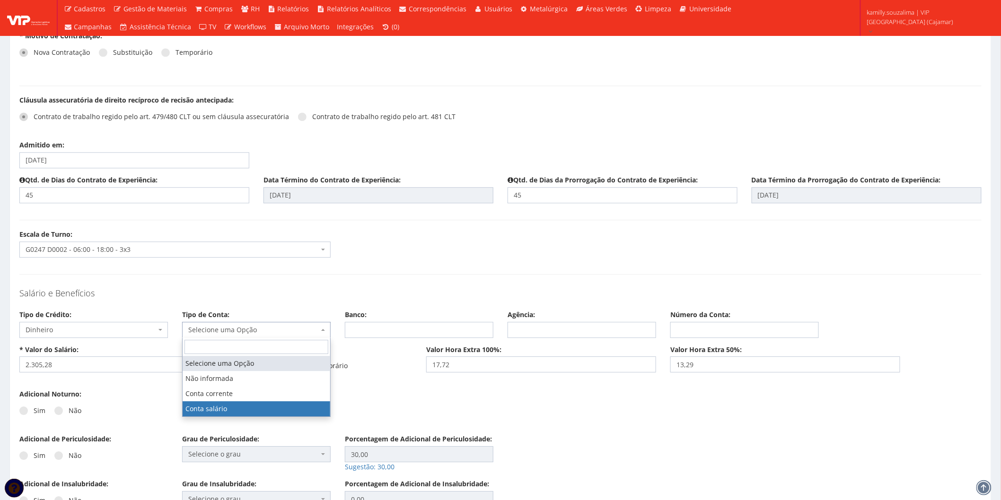
select select "conta_salario"
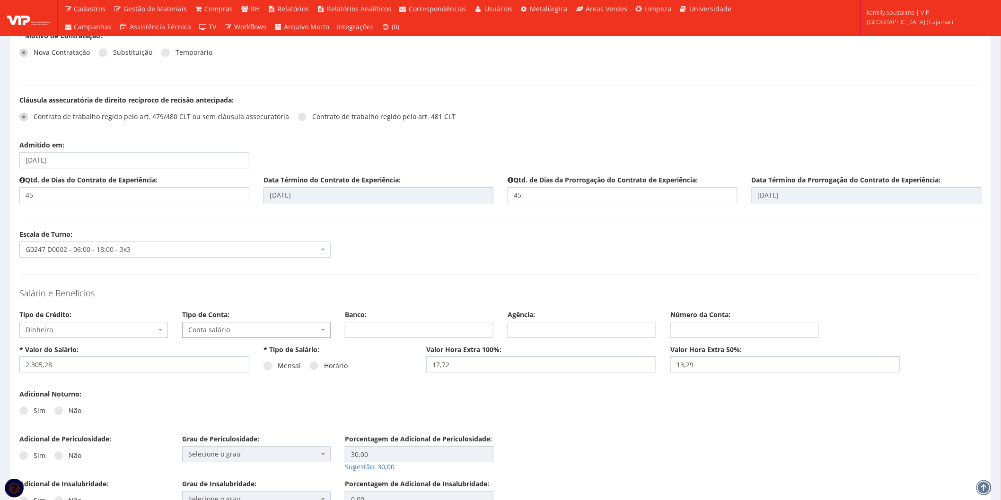
scroll to position [1051, 0]
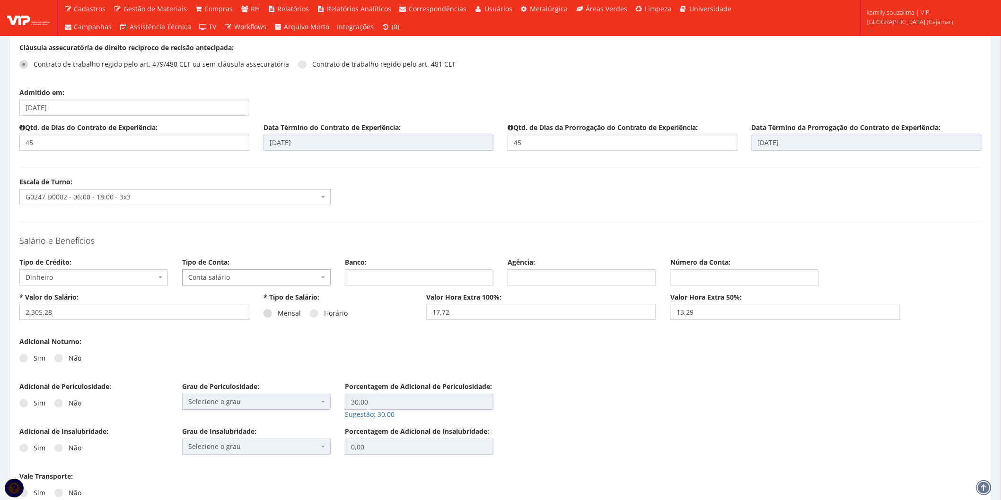
click at [271, 313] on span at bounding box center [267, 313] width 9 height 9
click at [278, 313] on input "Mensal" at bounding box center [281, 314] width 6 height 6
radio input "true"
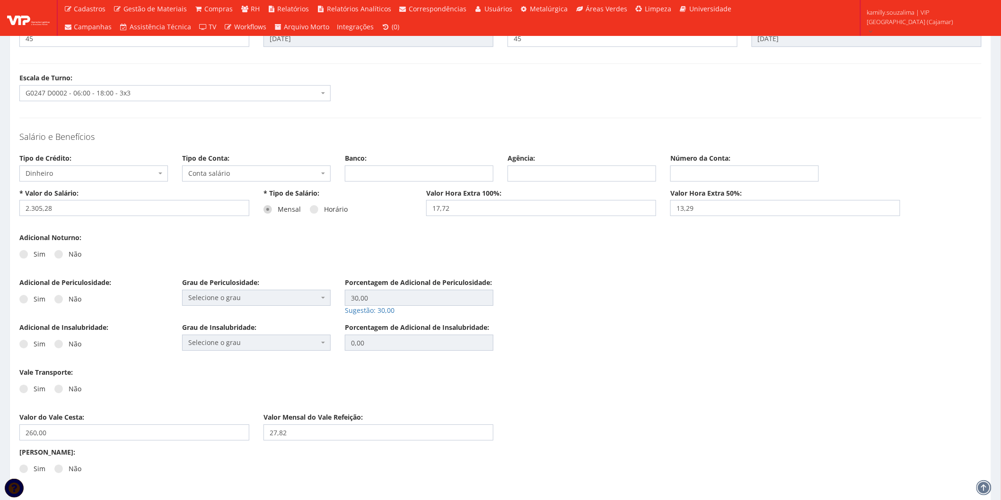
scroll to position [1156, 0]
click at [53, 254] on div "Sim Não" at bounding box center [93, 257] width 148 height 26
click at [55, 252] on span at bounding box center [58, 253] width 9 height 9
click at [40, 252] on input "Não" at bounding box center [37, 254] width 6 height 6
radio input "true"
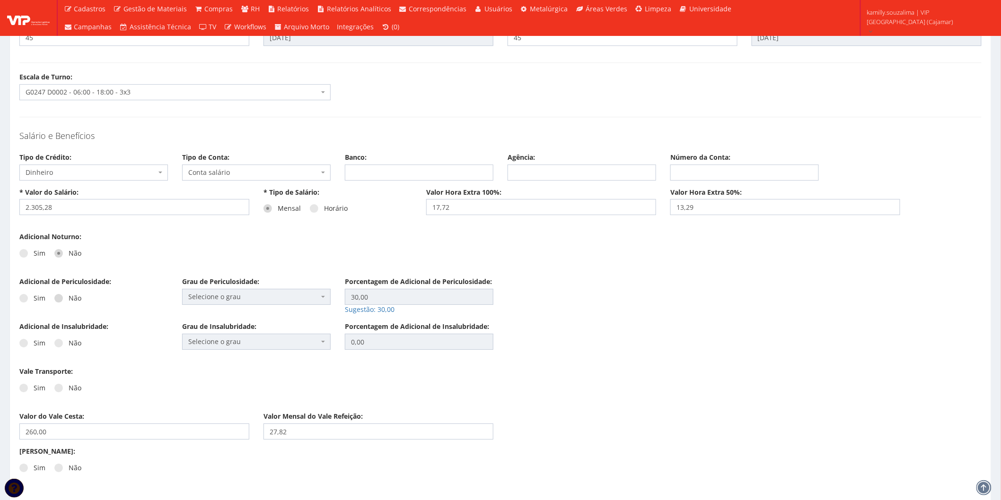
click at [57, 299] on span at bounding box center [58, 298] width 9 height 9
click at [40, 299] on input "Não" at bounding box center [37, 299] width 6 height 6
radio input "true"
click at [56, 339] on span at bounding box center [58, 343] width 9 height 9
click at [40, 340] on input "Não" at bounding box center [37, 343] width 6 height 6
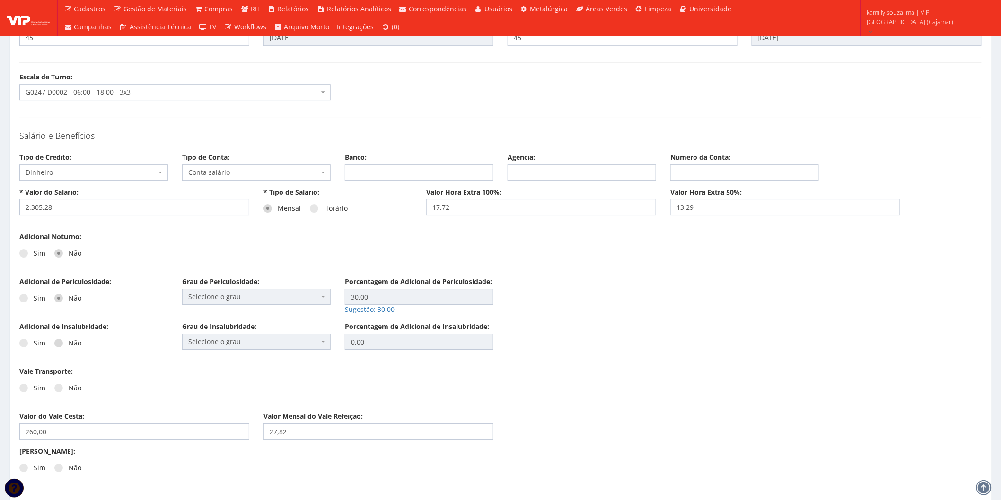
radio input "true"
click at [64, 389] on label "Não" at bounding box center [67, 387] width 27 height 9
click at [40, 389] on input "Não" at bounding box center [37, 388] width 6 height 6
radio input "true"
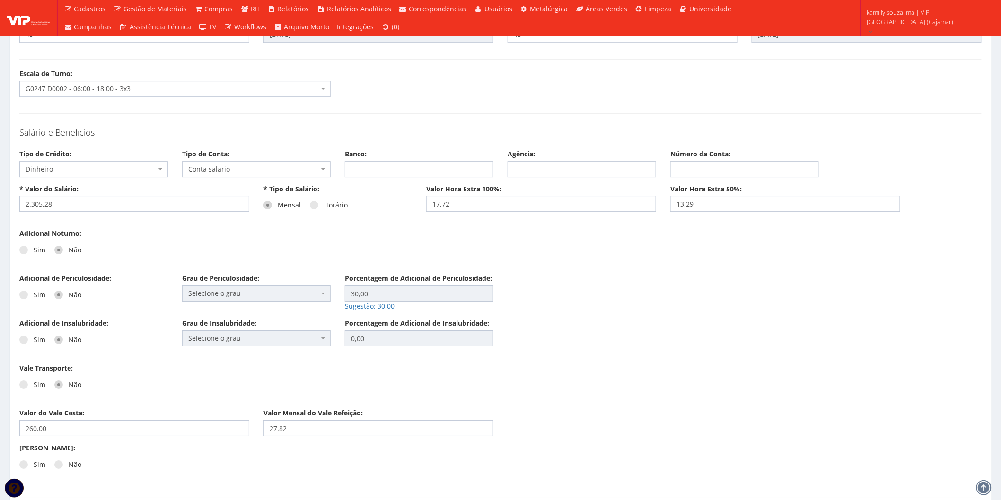
scroll to position [1313, 0]
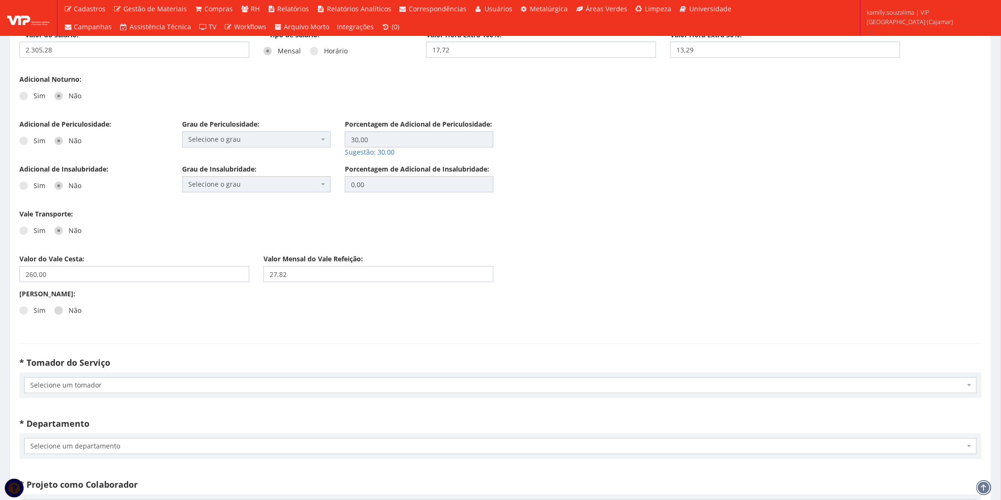
click at [57, 311] on span at bounding box center [58, 310] width 9 height 9
click at [40, 311] on input "Não" at bounding box center [37, 311] width 6 height 6
radio input "true"
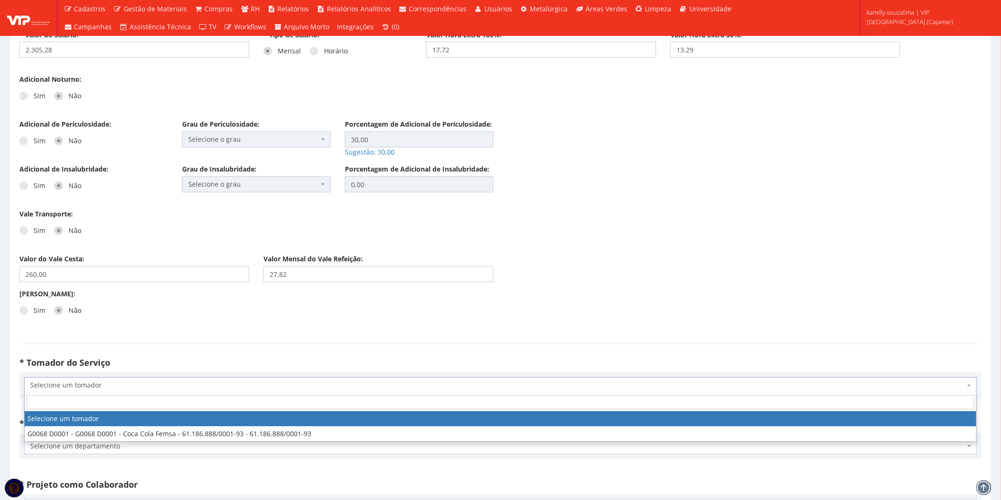
click at [115, 384] on span "Selecione um tomador" at bounding box center [497, 385] width 934 height 9
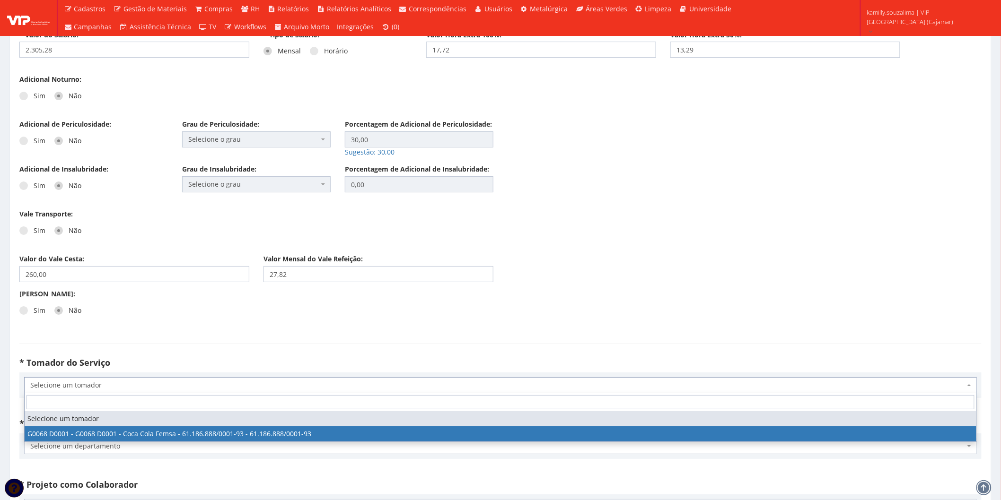
select select "68"
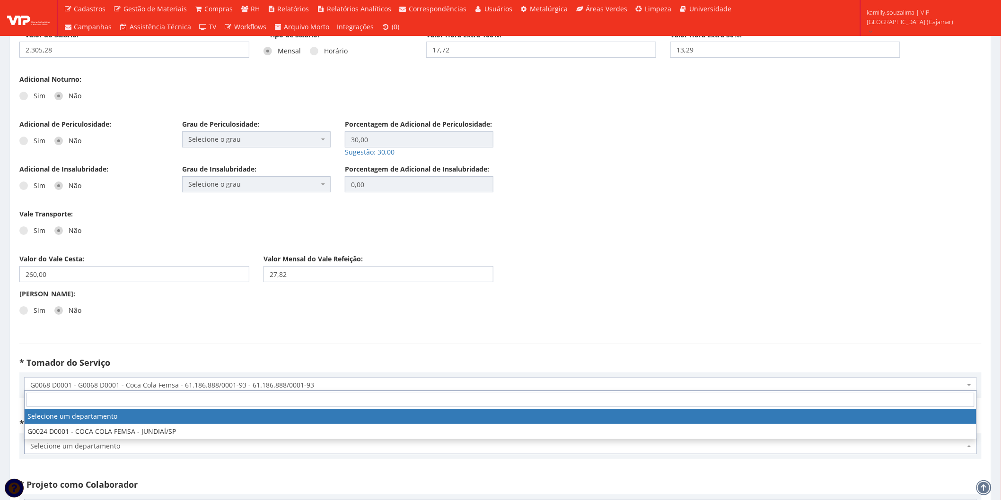
click at [117, 447] on span "Selecione um departamento" at bounding box center [497, 446] width 934 height 9
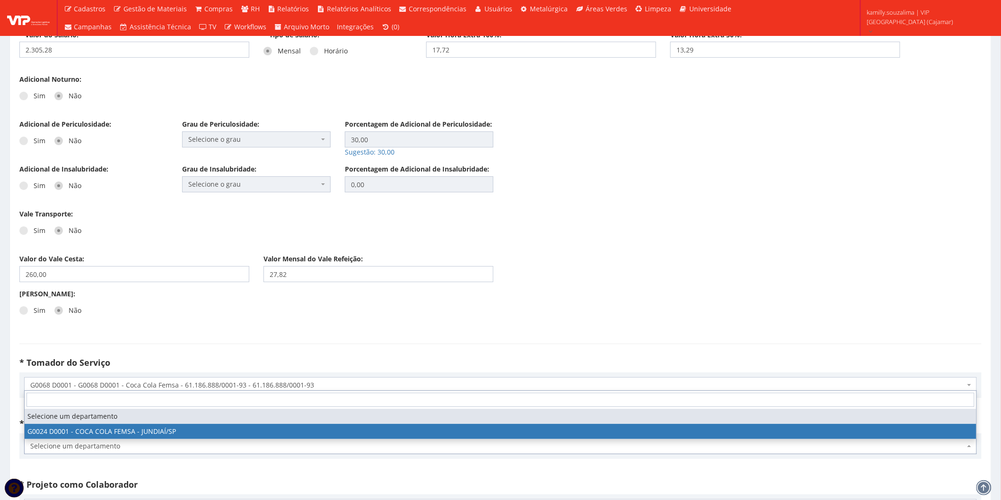
select select "24"
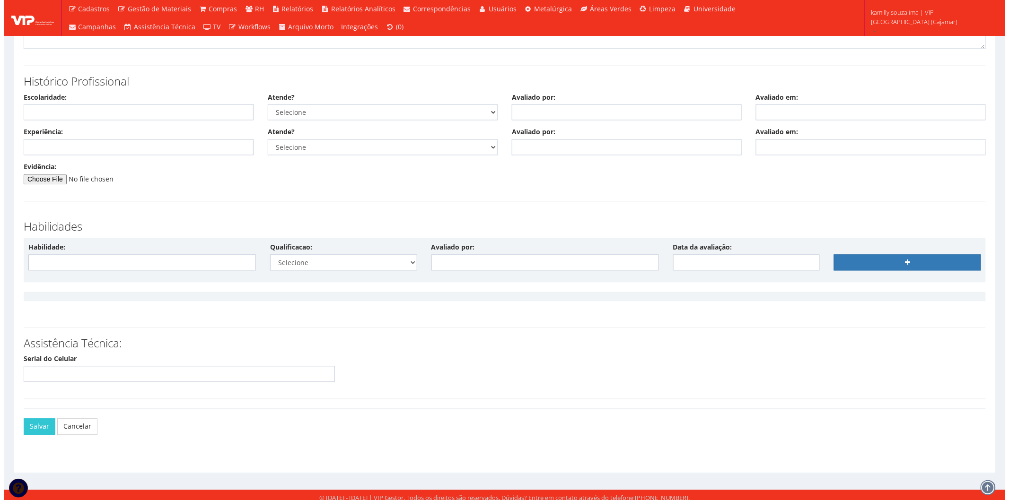
scroll to position [2181, 0]
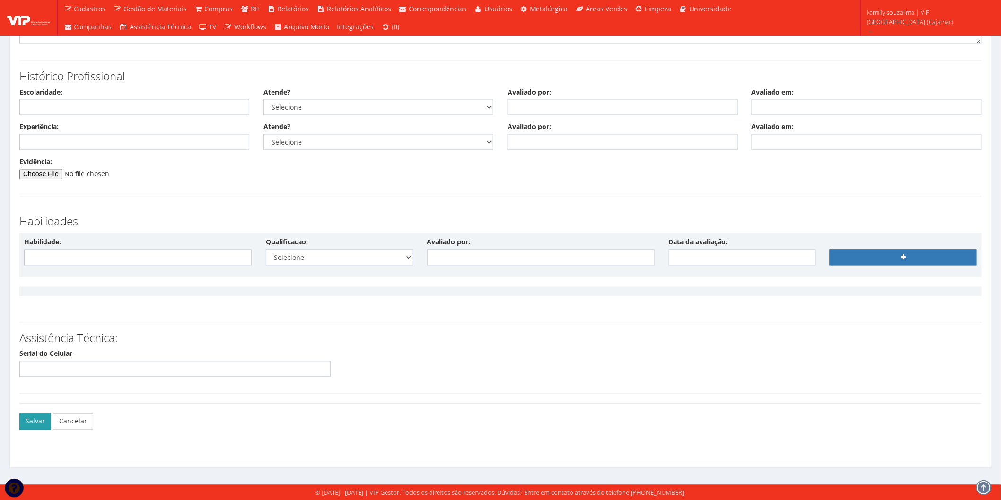
click at [27, 424] on button "Salvar" at bounding box center [35, 422] width 32 height 16
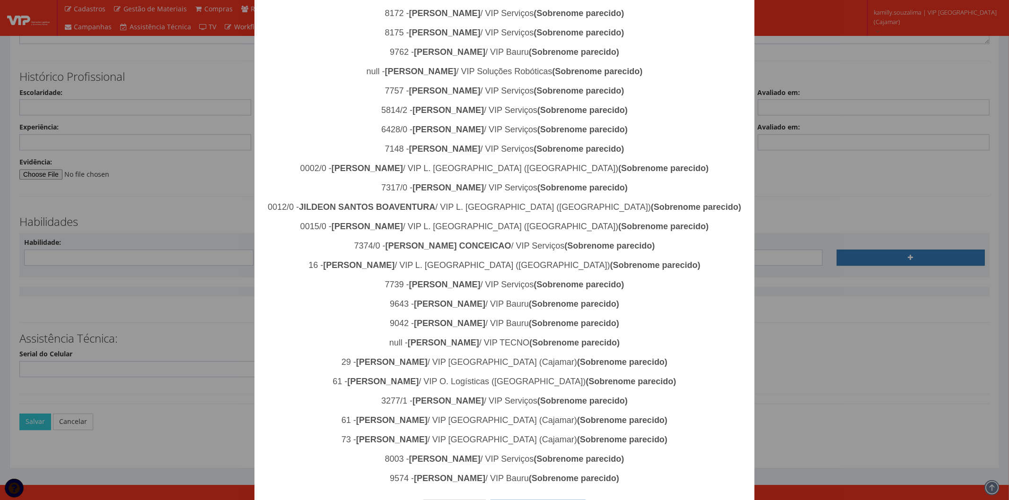
scroll to position [967, 0]
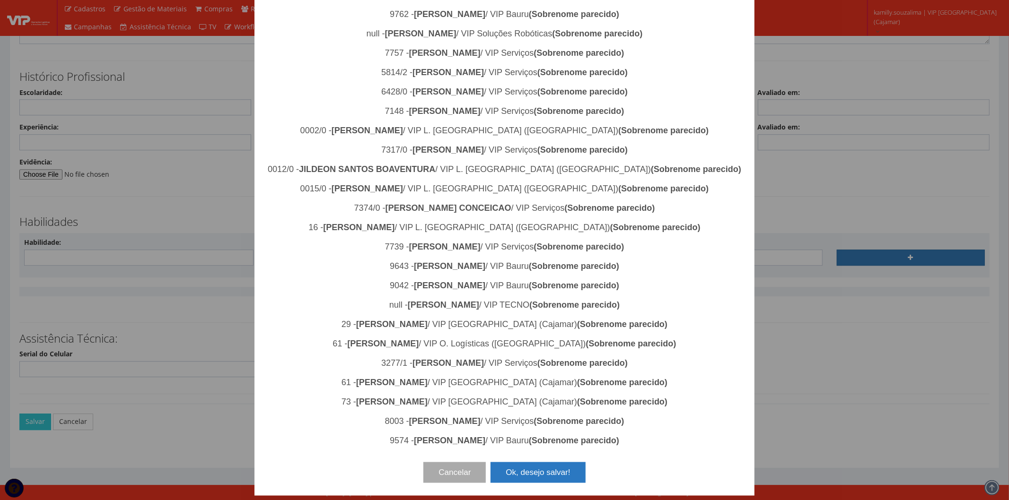
click at [530, 478] on button "Ok, desejo salvar!" at bounding box center [537, 472] width 95 height 21
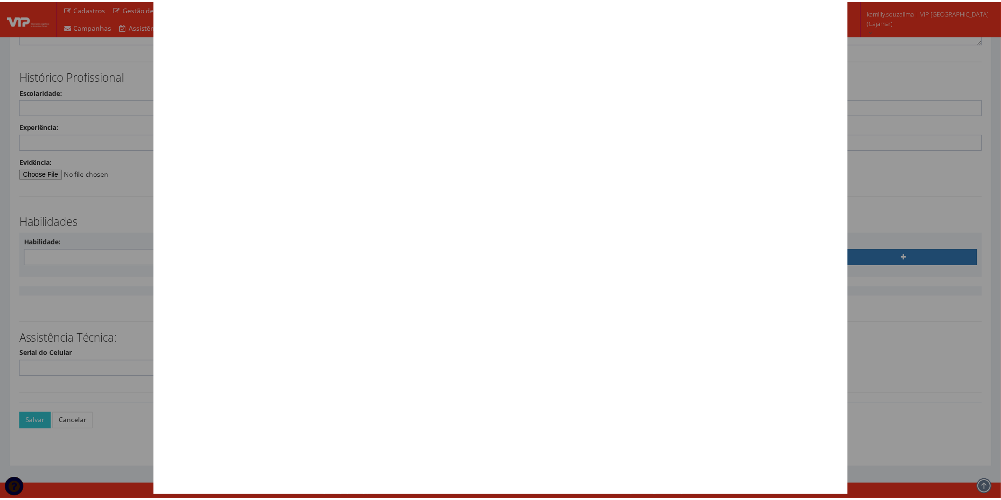
scroll to position [0, 0]
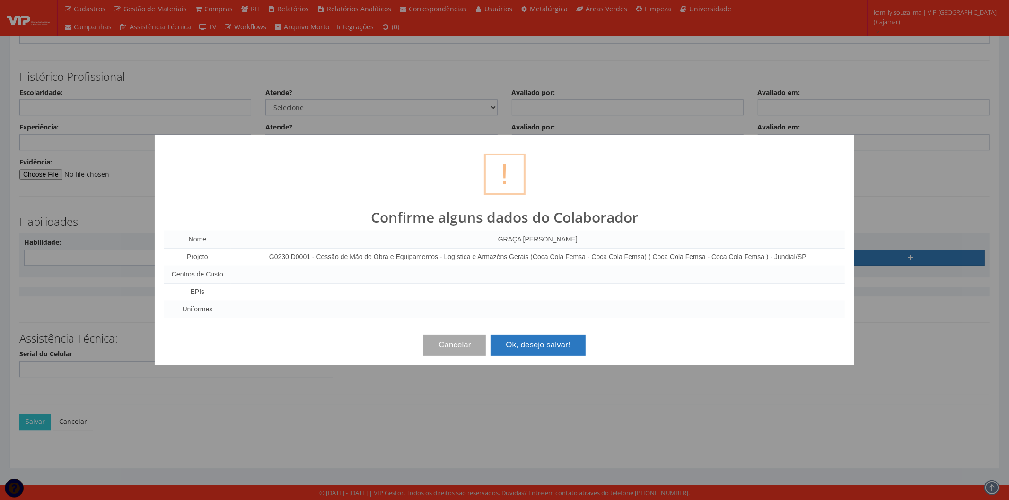
click at [540, 350] on button "Ok, desejo salvar!" at bounding box center [537, 345] width 95 height 21
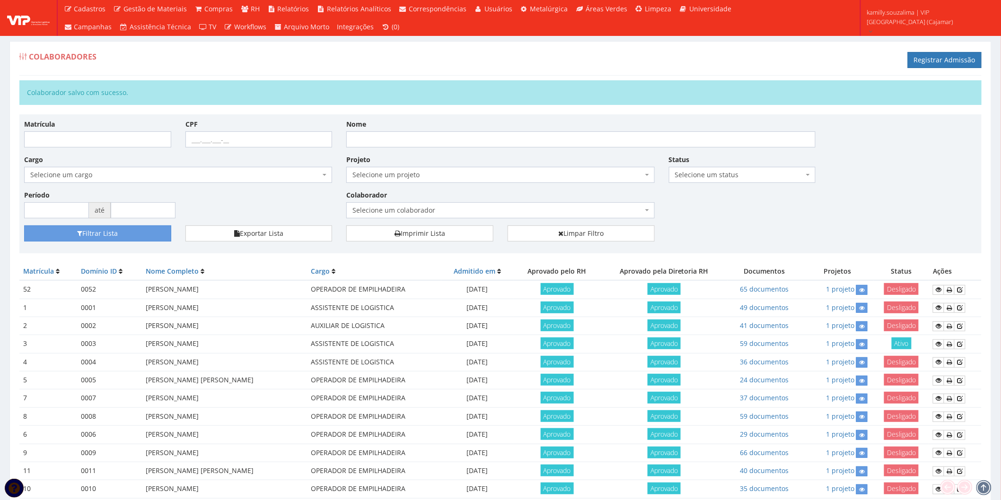
click at [721, 177] on span "Selecione um status" at bounding box center [739, 174] width 129 height 9
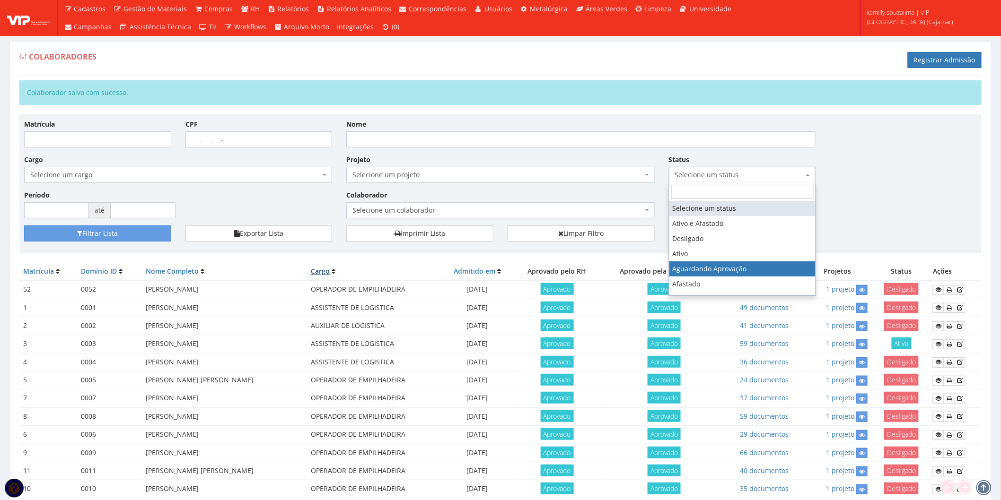
drag, startPoint x: 721, startPoint y: 267, endPoint x: 360, endPoint y: 268, distance: 360.8
select select "2"
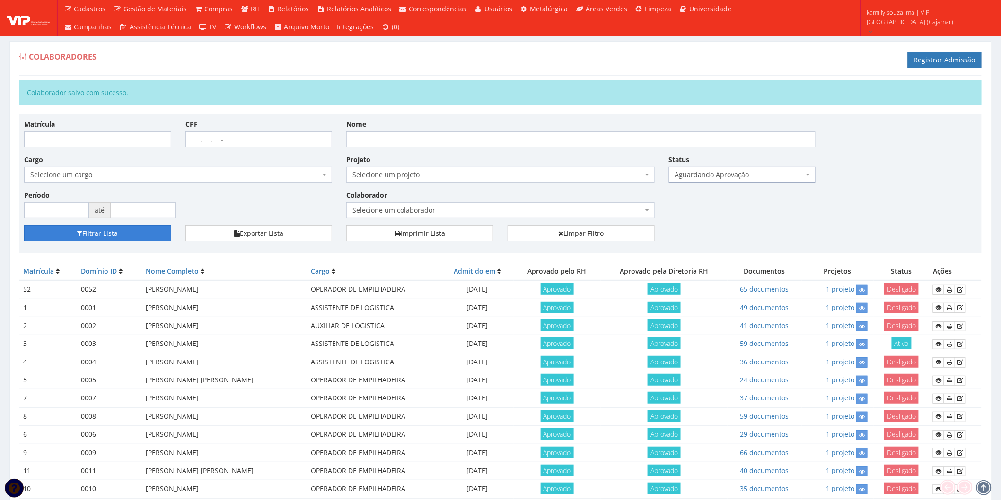
click at [148, 236] on button "Filtrar Lista" at bounding box center [97, 234] width 147 height 16
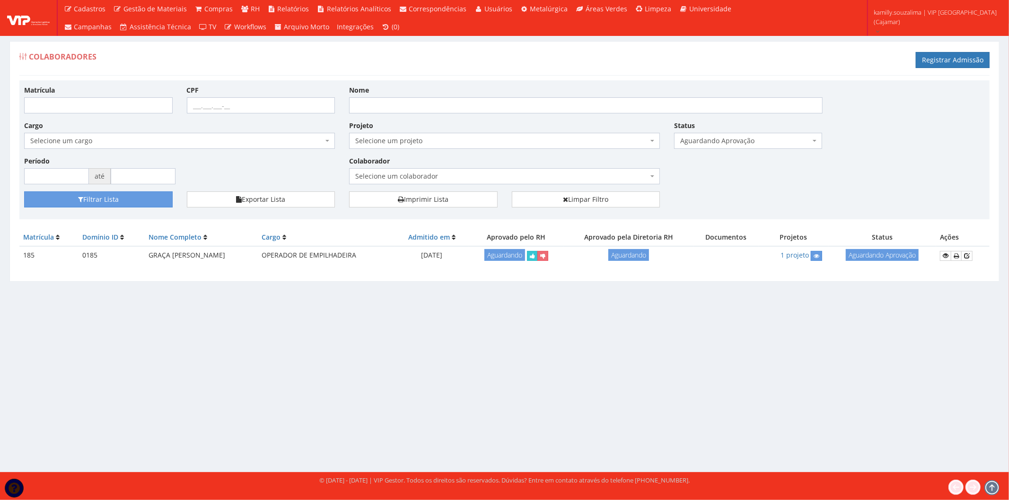
click at [791, 183] on div "Matrícula CPF Nome Cargo Selecione um cargo G1046 D0029 - 4110-05 - AGENTE DE A…" at bounding box center [504, 138] width 974 height 106
click at [973, 57] on link "Registrar Admissão" at bounding box center [952, 60] width 74 height 16
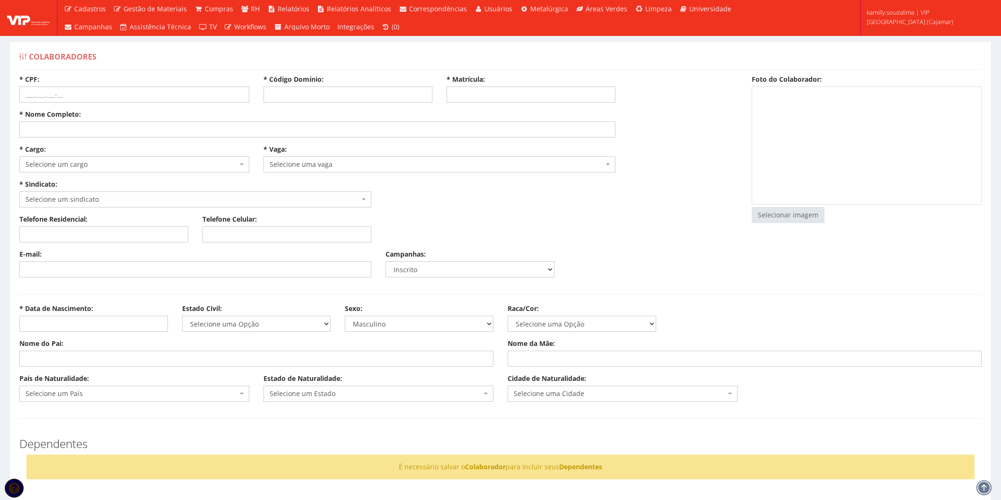
select select
click at [328, 96] on input "* Código Domínio:" at bounding box center [347, 95] width 169 height 16
type input "186"
click at [505, 96] on input "* Matrícula:" at bounding box center [530, 95] width 169 height 16
type input "186"
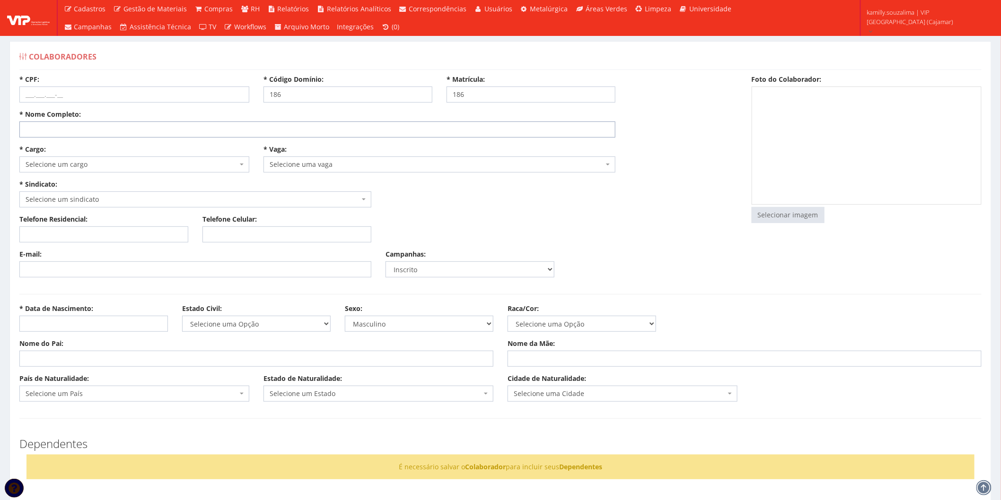
click at [99, 135] on input "* Nome Completo:" at bounding box center [317, 130] width 596 height 16
click at [72, 129] on input "* Nome Completo:" at bounding box center [317, 130] width 596 height 16
type input "JOAO PEDRO DE SOUSA SILVA"
click at [75, 98] on input "* CPF:" at bounding box center [134, 95] width 230 height 16
type input "234.411.778-43"
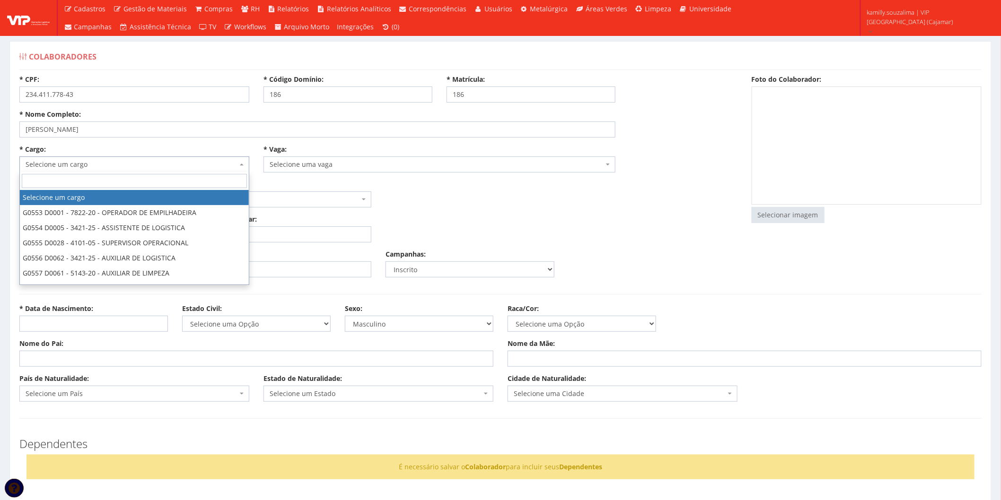
click at [115, 163] on span "Selecione um cargo" at bounding box center [132, 164] width 212 height 9
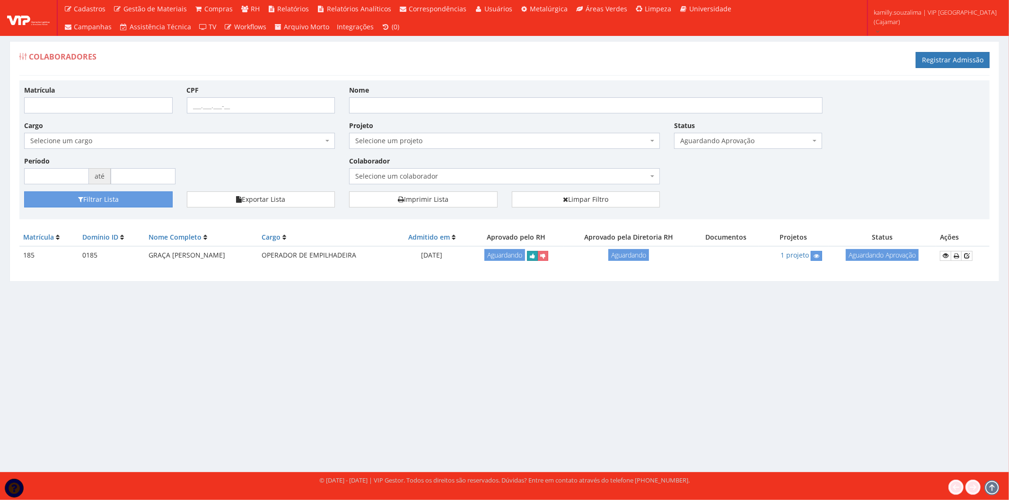
click at [535, 253] on icon "submit" at bounding box center [532, 256] width 5 height 7
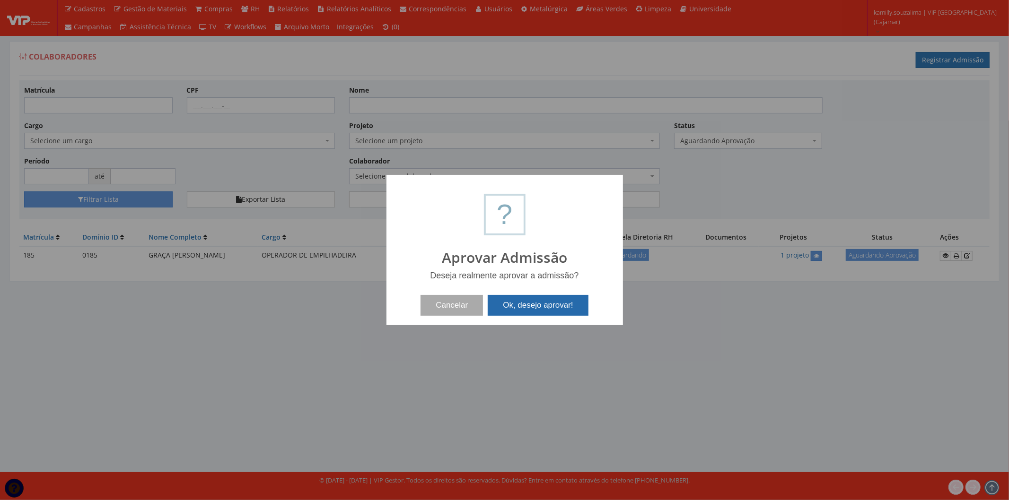
click at [530, 301] on button "Ok, desejo aprovar!" at bounding box center [537, 305] width 100 height 21
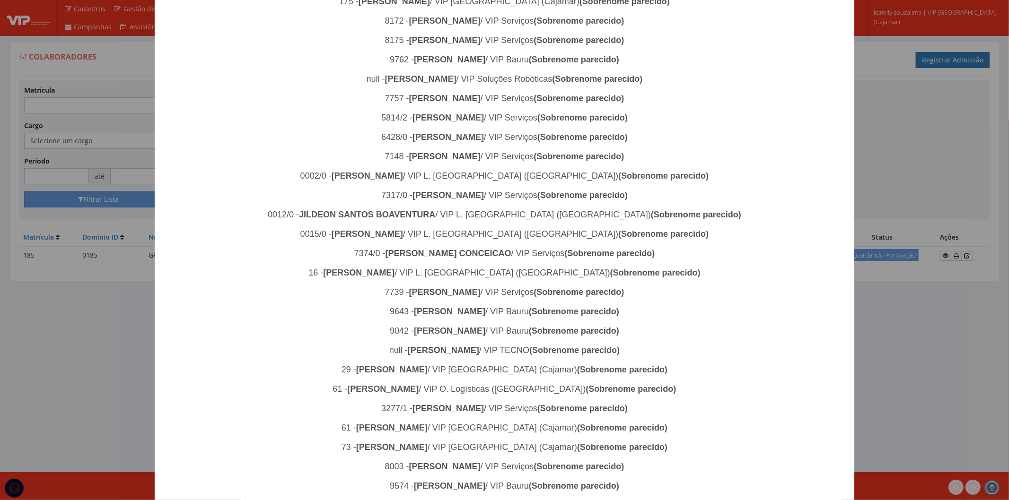
scroll to position [967, 0]
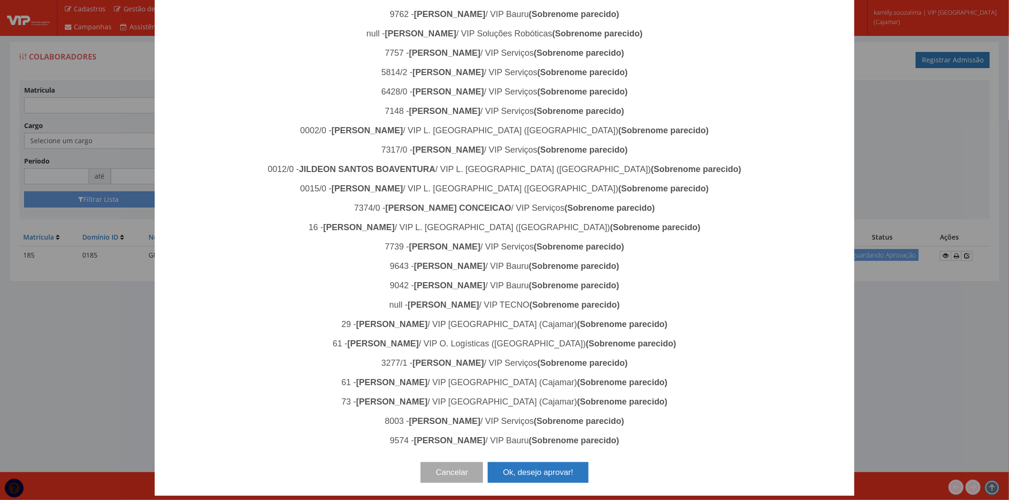
click at [552, 482] on button "Ok, desejo aprovar!" at bounding box center [537, 472] width 100 height 21
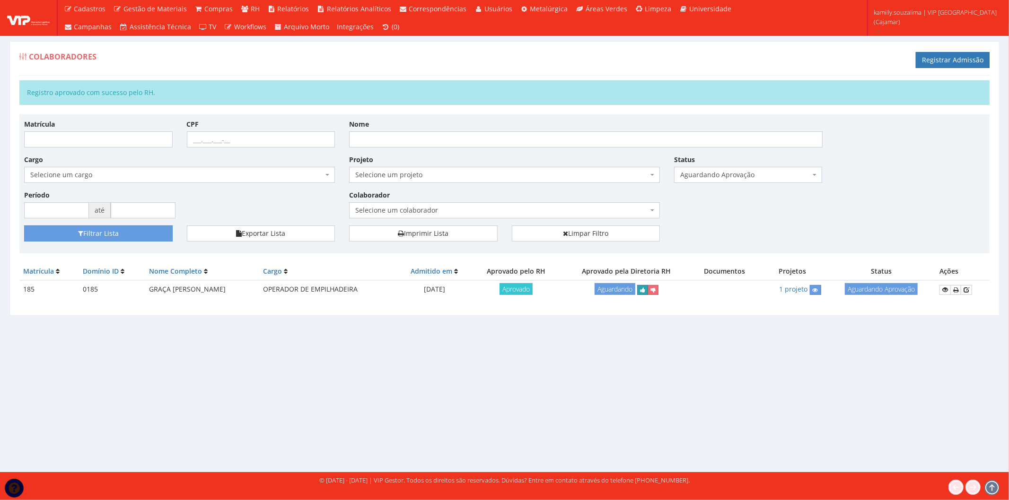
click at [645, 291] on icon "submit" at bounding box center [642, 290] width 5 height 7
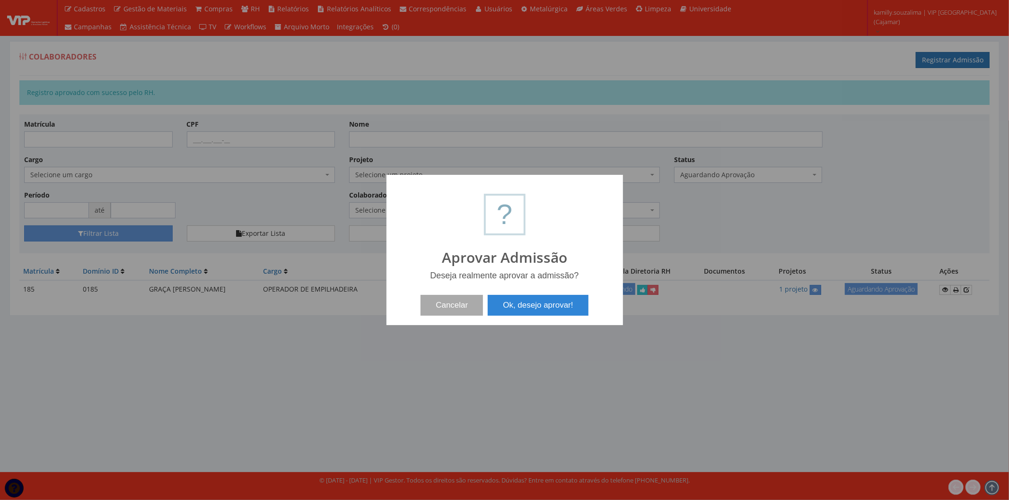
click at [518, 319] on div "? ! i Aprovar Admissão Deseja realmente aprovar a admissão? Cancelar Ok, desejo…" at bounding box center [504, 250] width 236 height 150
click at [519, 310] on button "Ok, desejo aprovar!" at bounding box center [537, 305] width 100 height 21
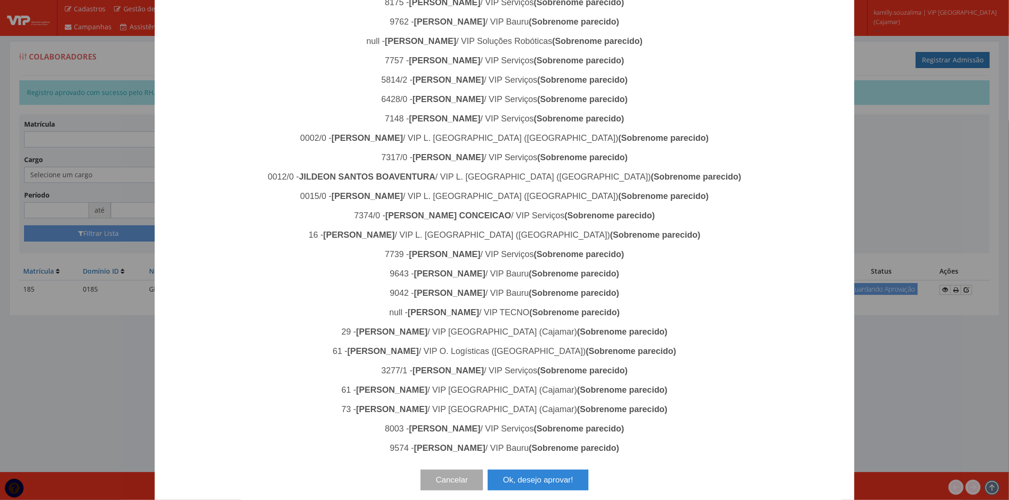
scroll to position [967, 0]
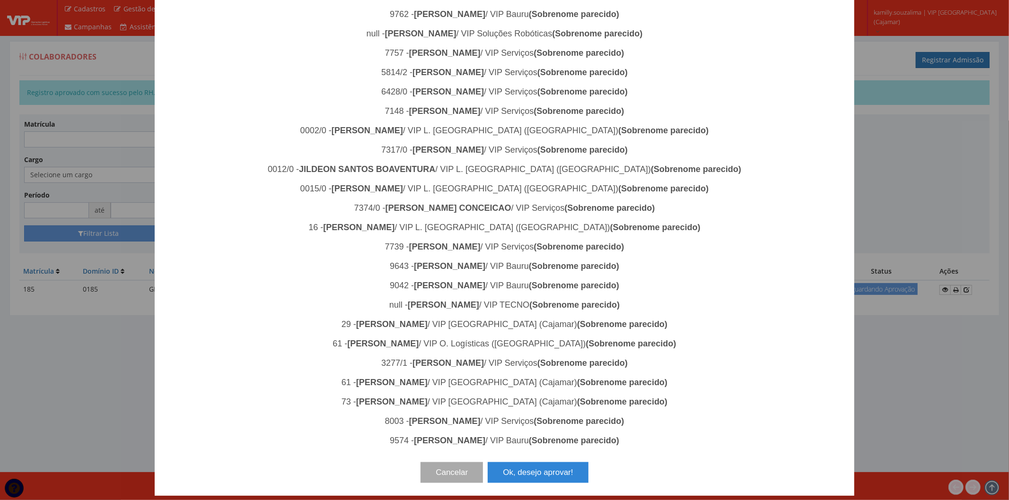
drag, startPoint x: 514, startPoint y: 480, endPoint x: 531, endPoint y: 470, distance: 18.9
click at [514, 480] on button "Ok, desejo aprovar!" at bounding box center [537, 472] width 100 height 21
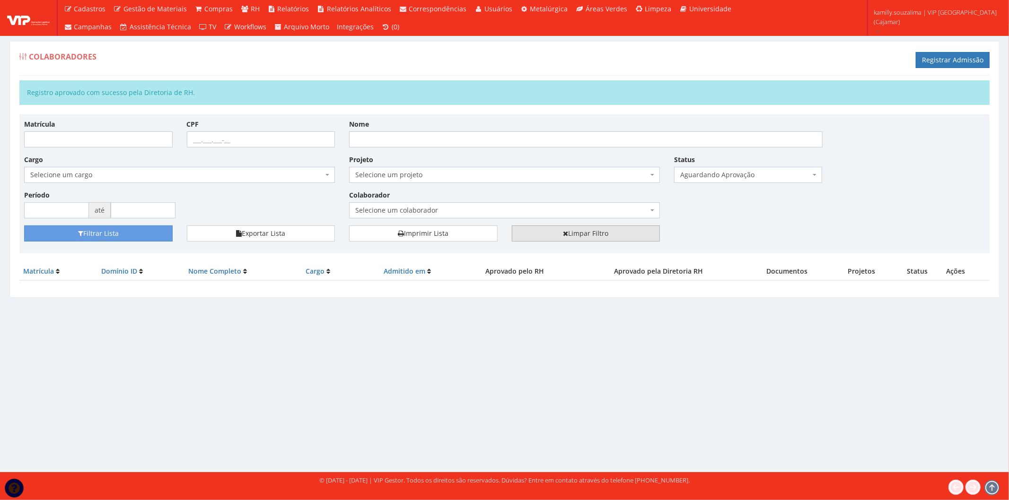
click at [580, 230] on link "Limpar Filtro" at bounding box center [586, 234] width 148 height 16
